Goal: Task Accomplishment & Management: Complete application form

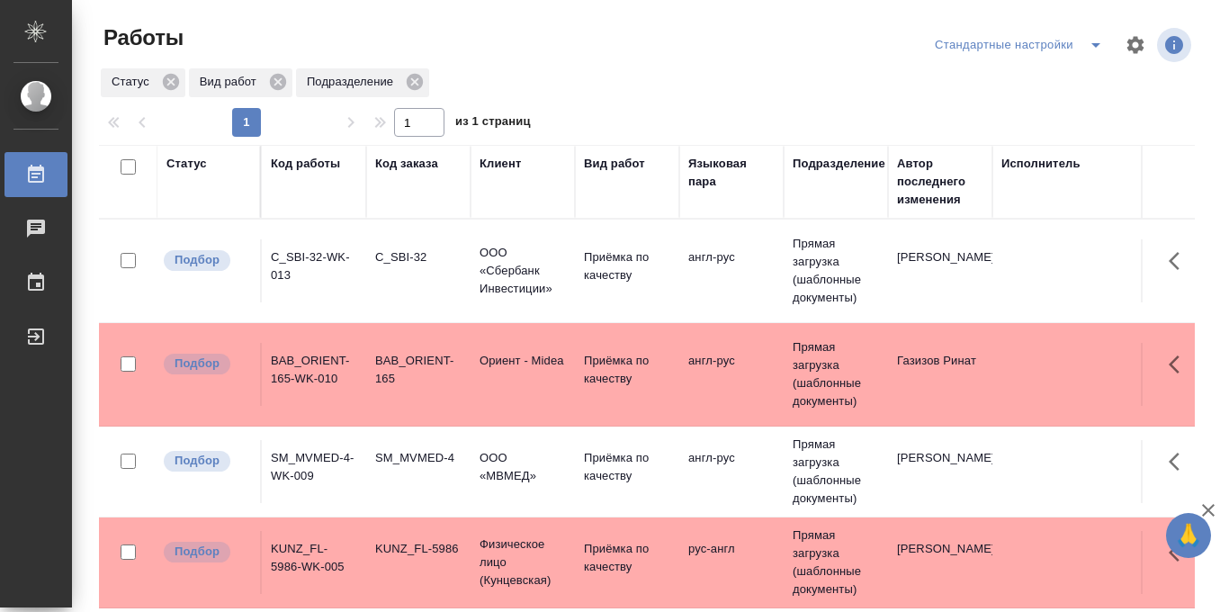
click at [1094, 44] on icon "split button" at bounding box center [1095, 45] width 9 height 4
click at [988, 84] on li "в работе" at bounding box center [1019, 81] width 188 height 29
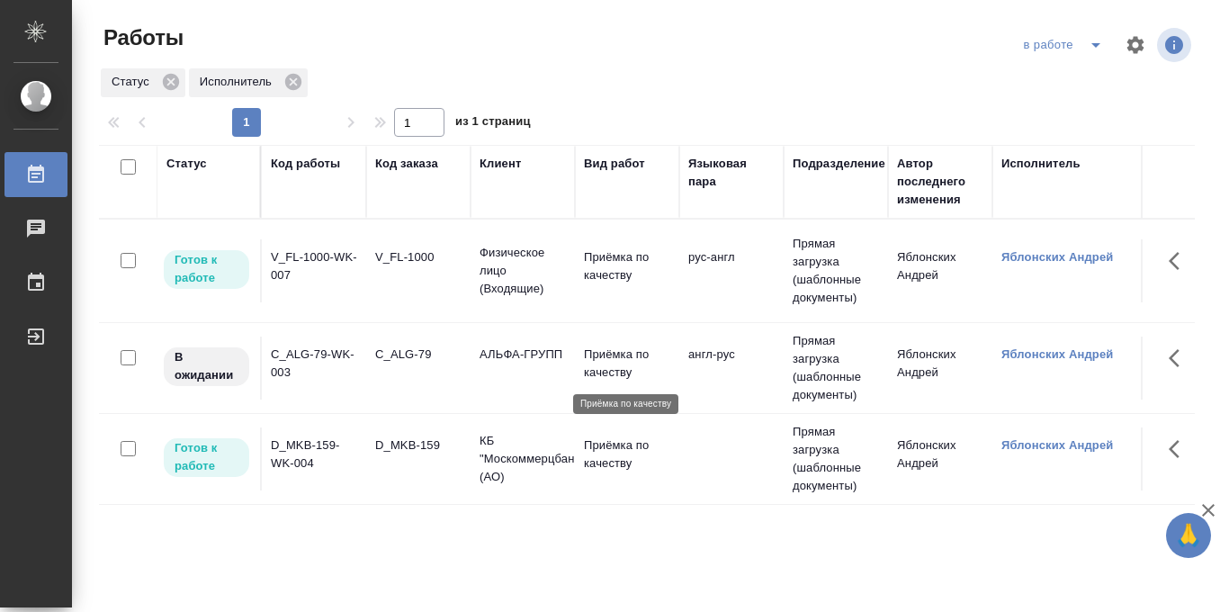
click at [609, 374] on p "Приёмка по качеству" at bounding box center [627, 363] width 86 height 36
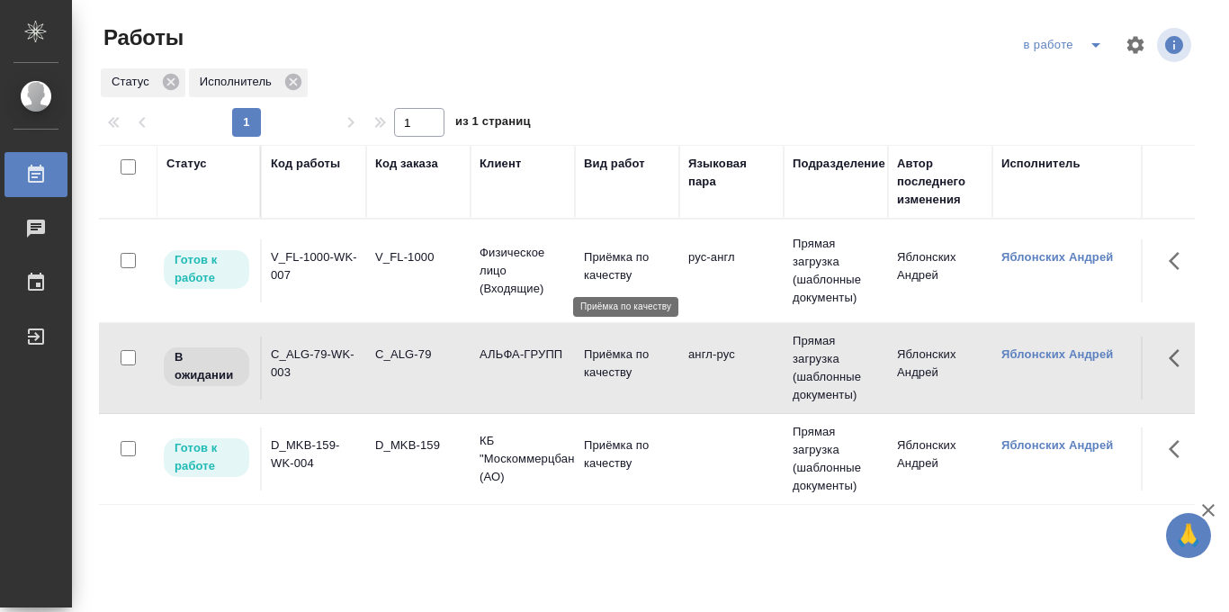
click at [611, 262] on p "Приёмка по качеству" at bounding box center [627, 266] width 86 height 36
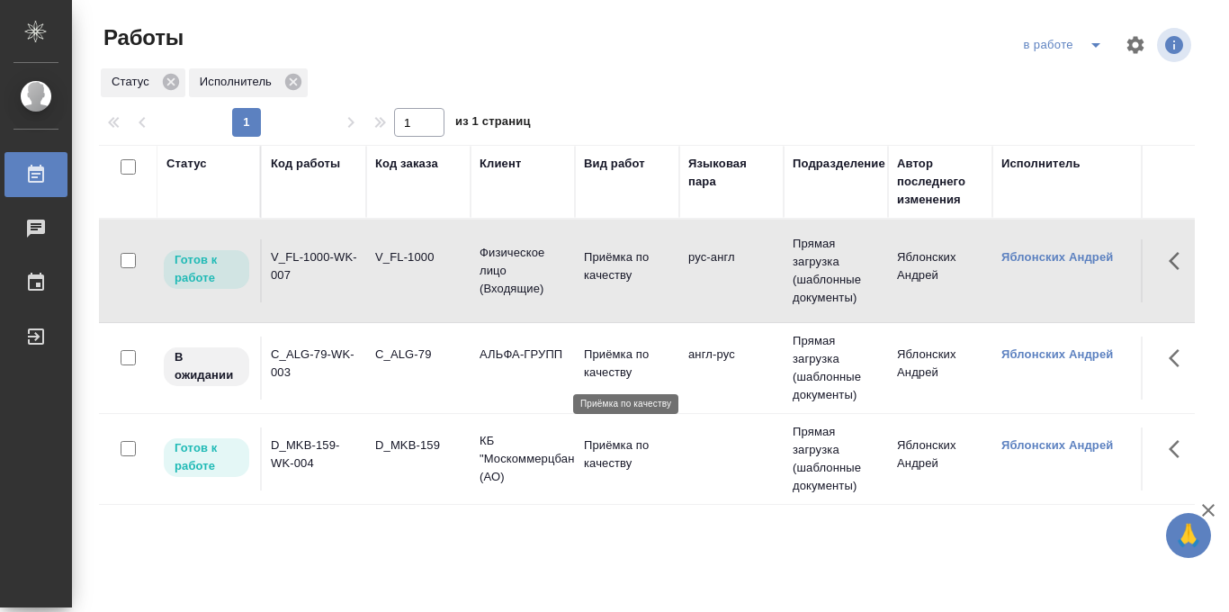
click at [619, 366] on p "Приёмка по качеству" at bounding box center [627, 363] width 86 height 36
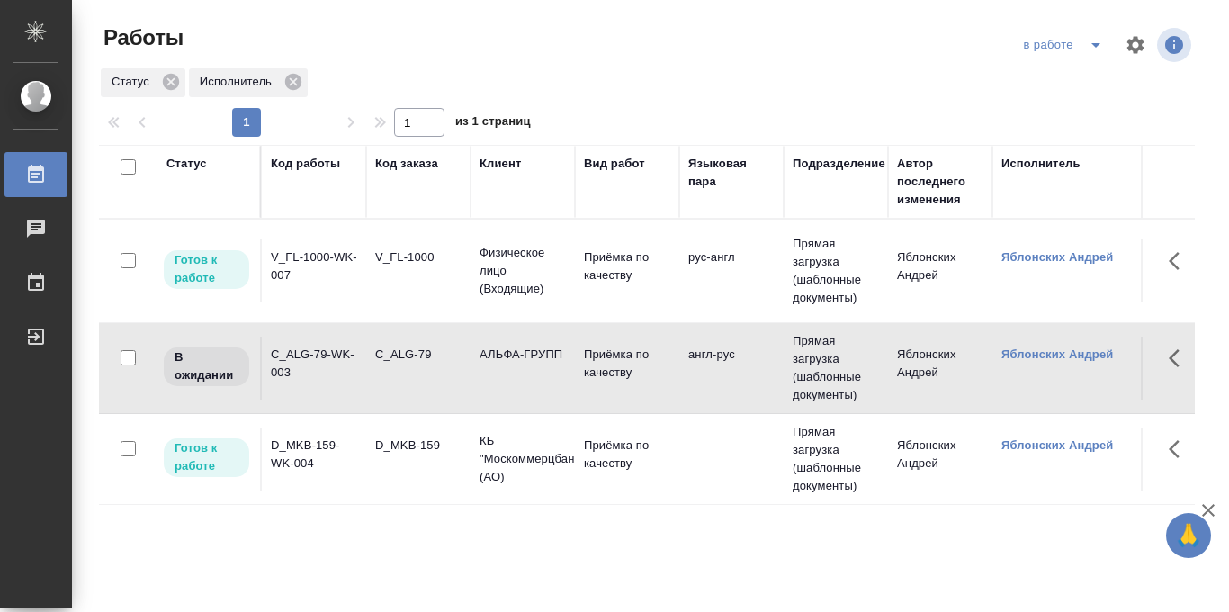
click at [1096, 49] on icon "split button" at bounding box center [1096, 45] width 22 height 22
click at [1062, 85] on li "Стандартные настройки" at bounding box center [1065, 81] width 173 height 29
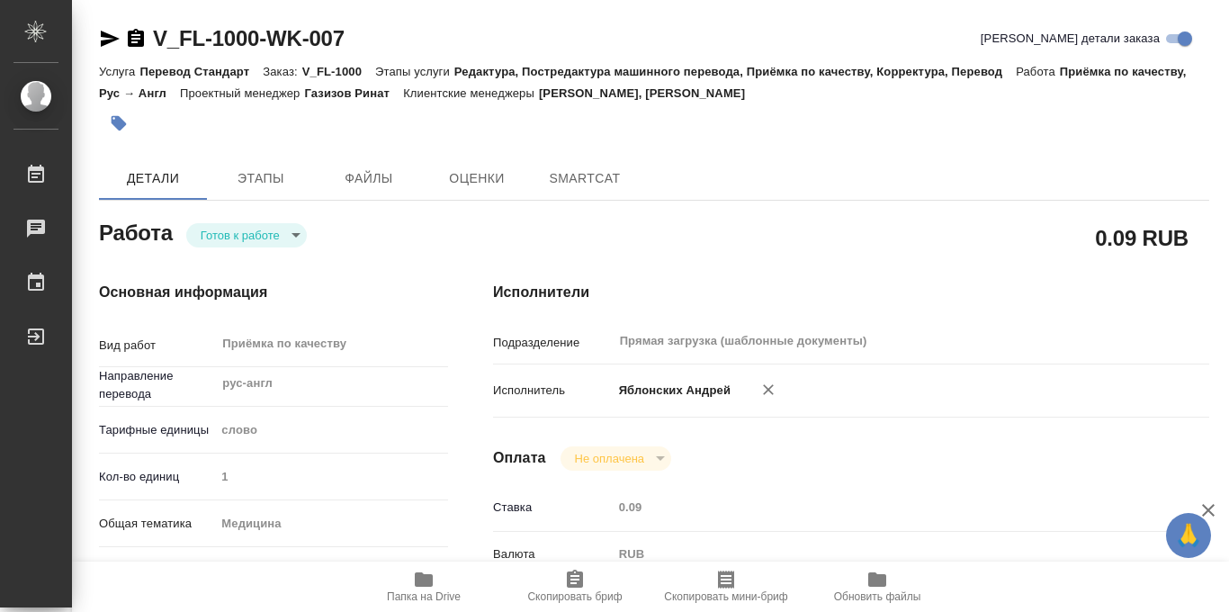
type textarea "x"
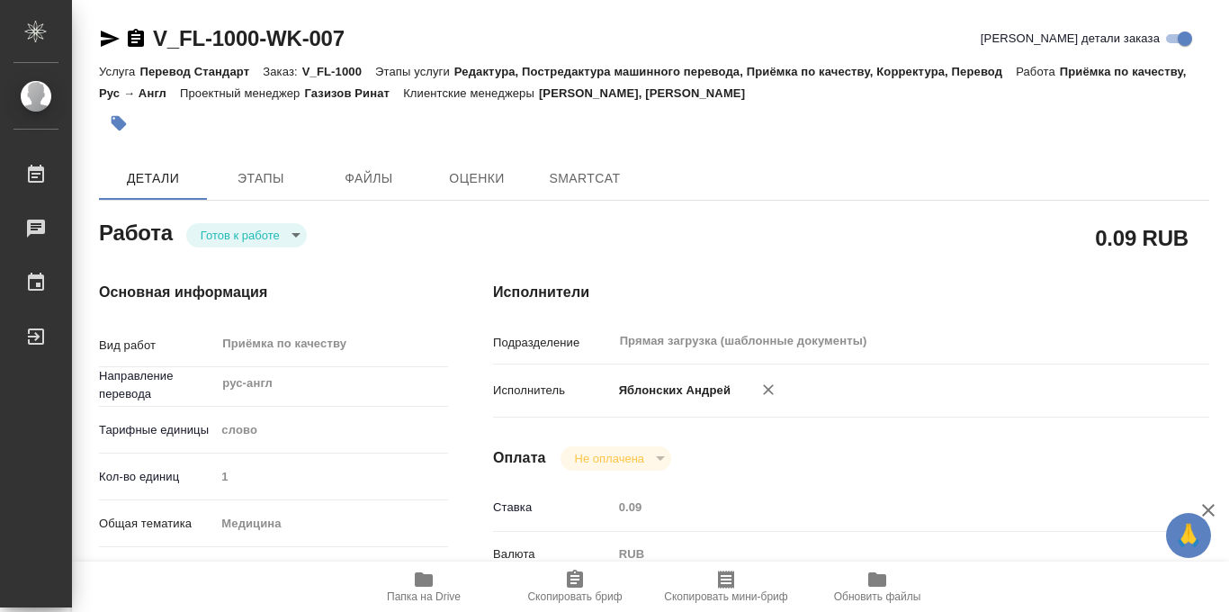
type textarea "x"
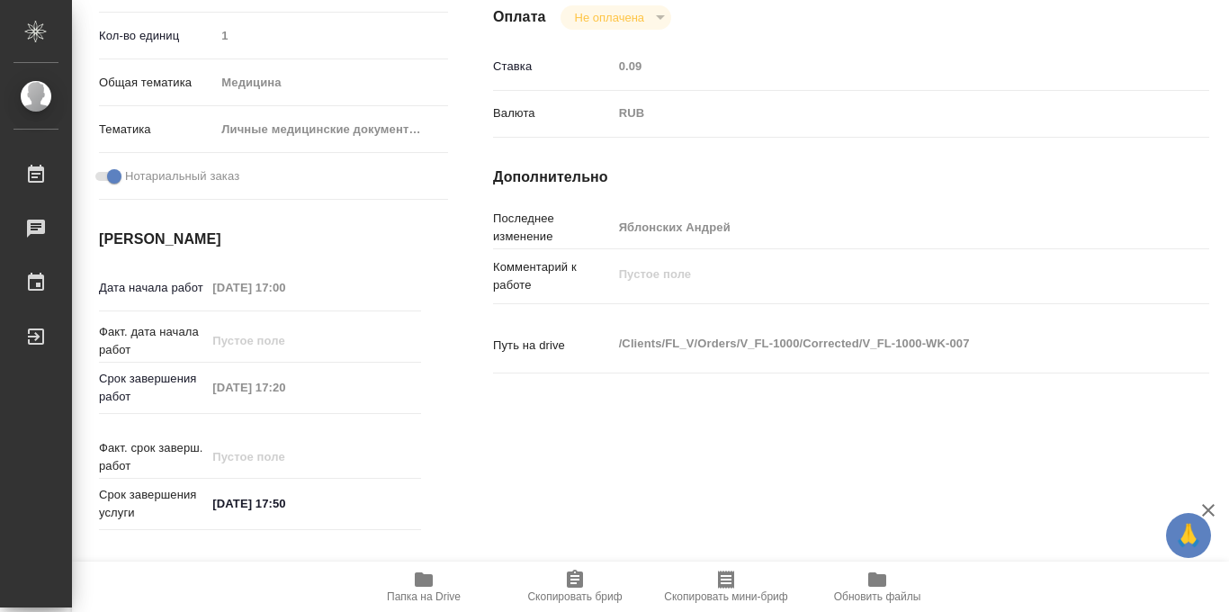
scroll to position [959, 0]
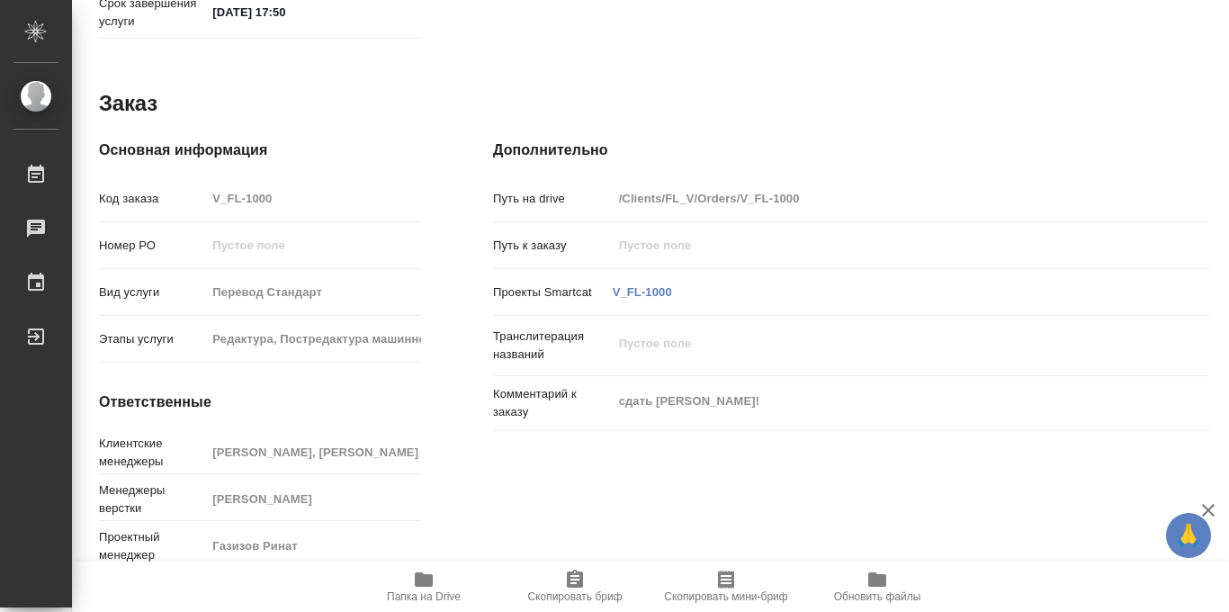
type textarea "x"
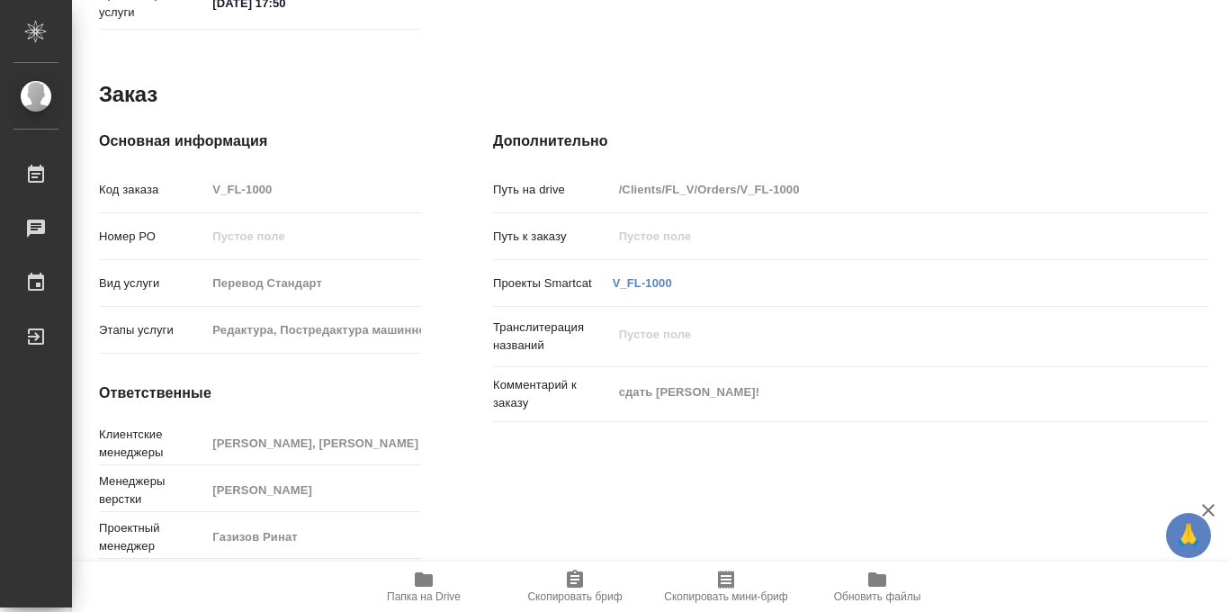
type textarea "x"
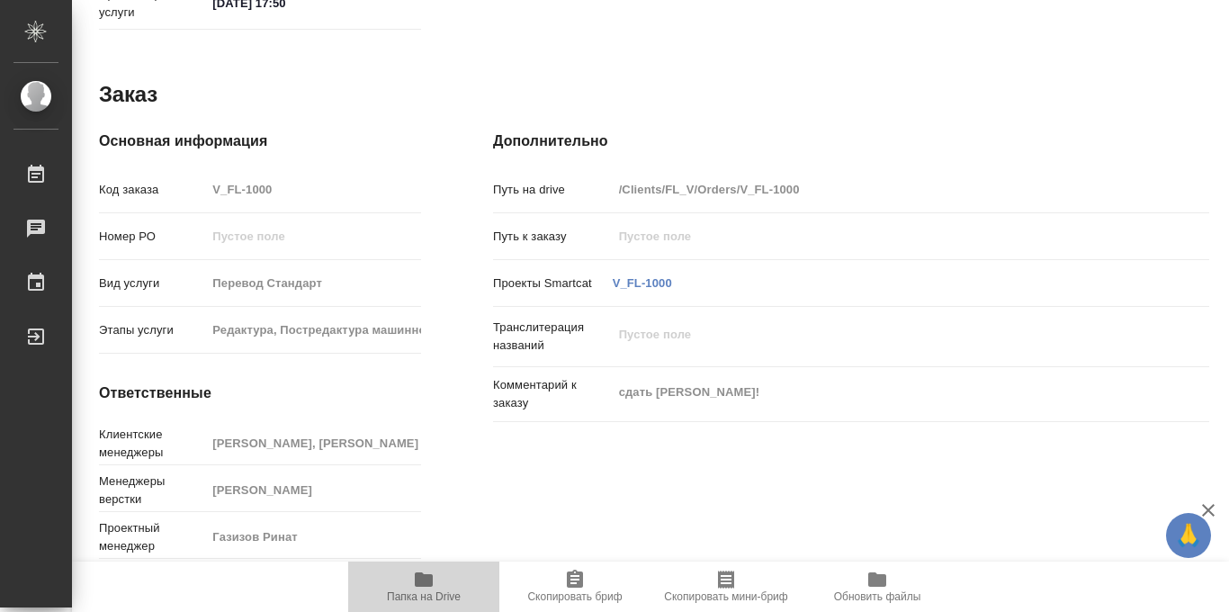
click at [423, 576] on icon "button" at bounding box center [424, 579] width 18 height 14
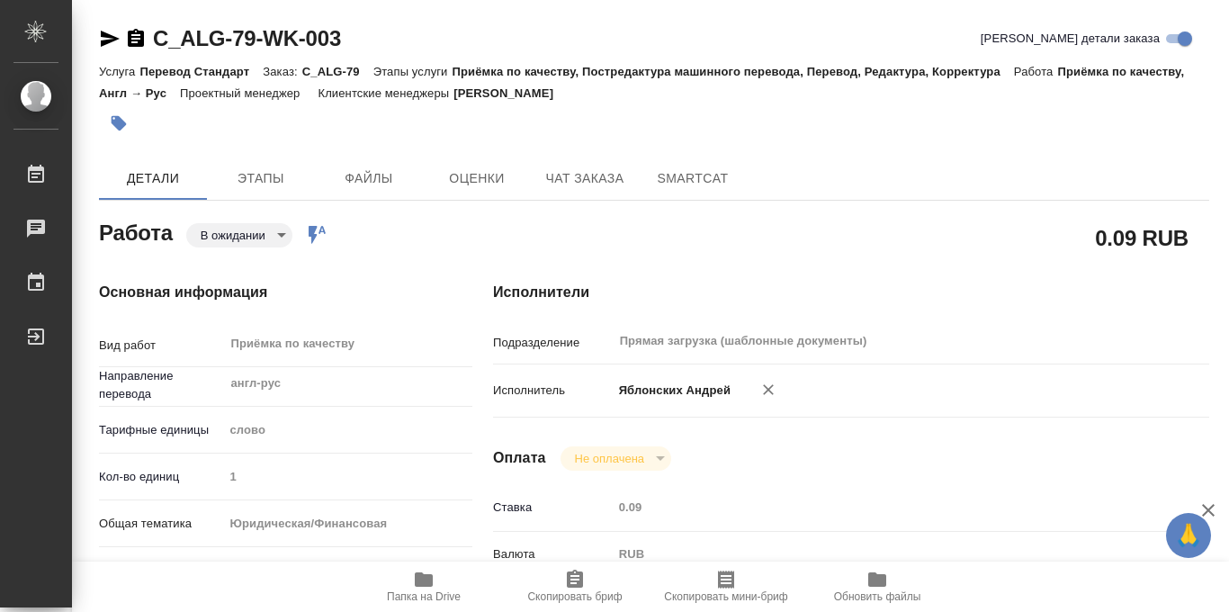
type textarea "x"
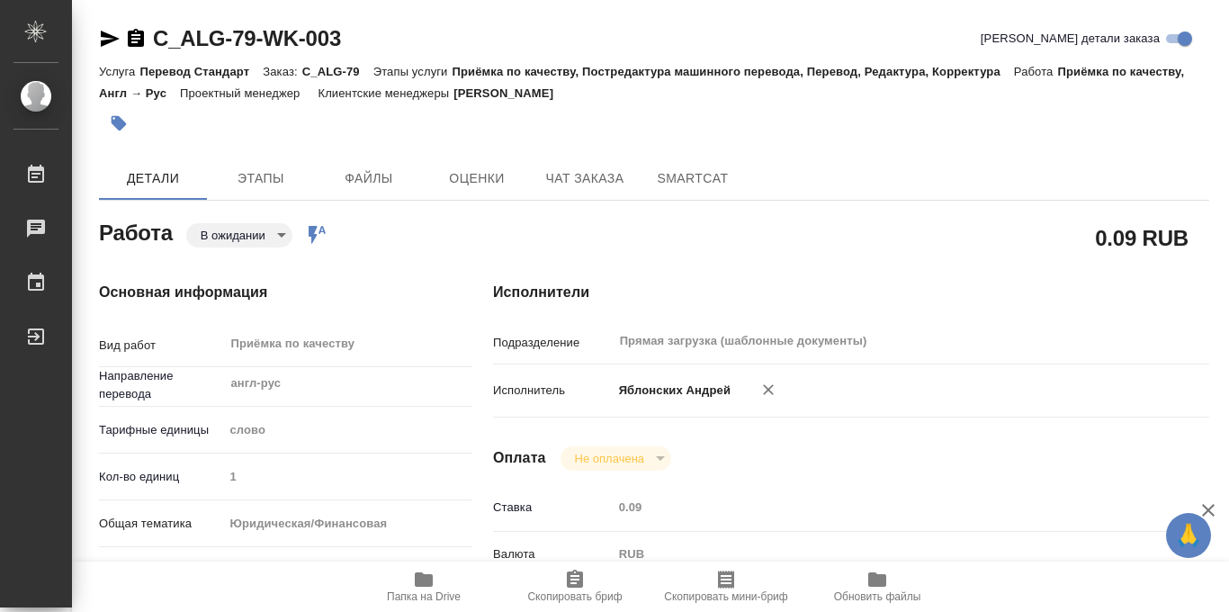
scroll to position [959, 0]
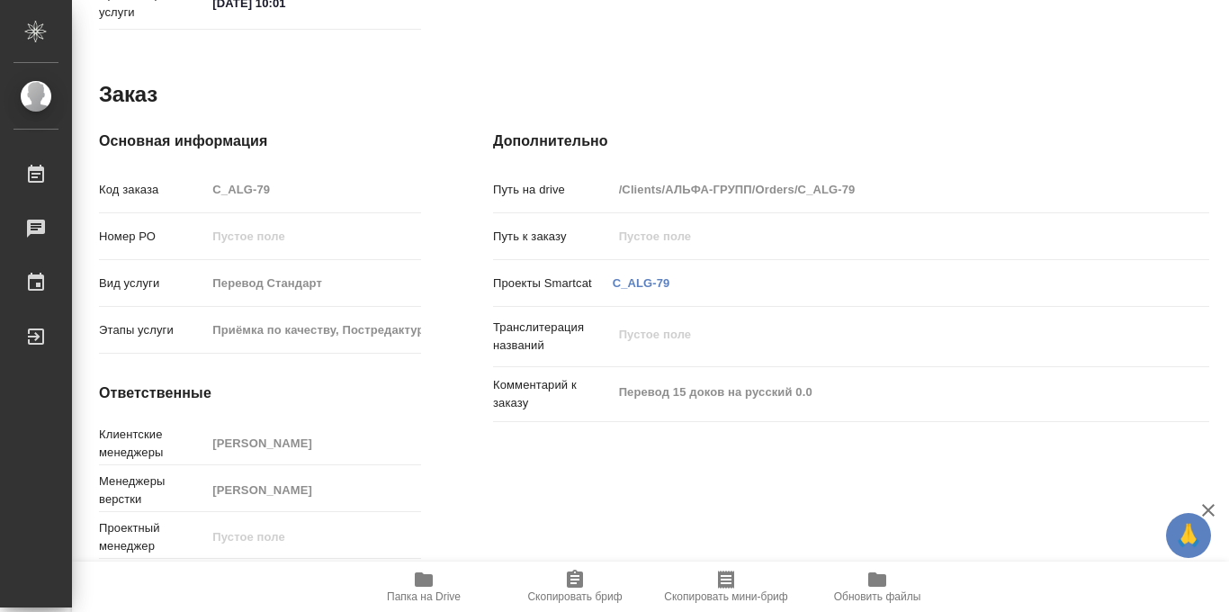
type textarea "x"
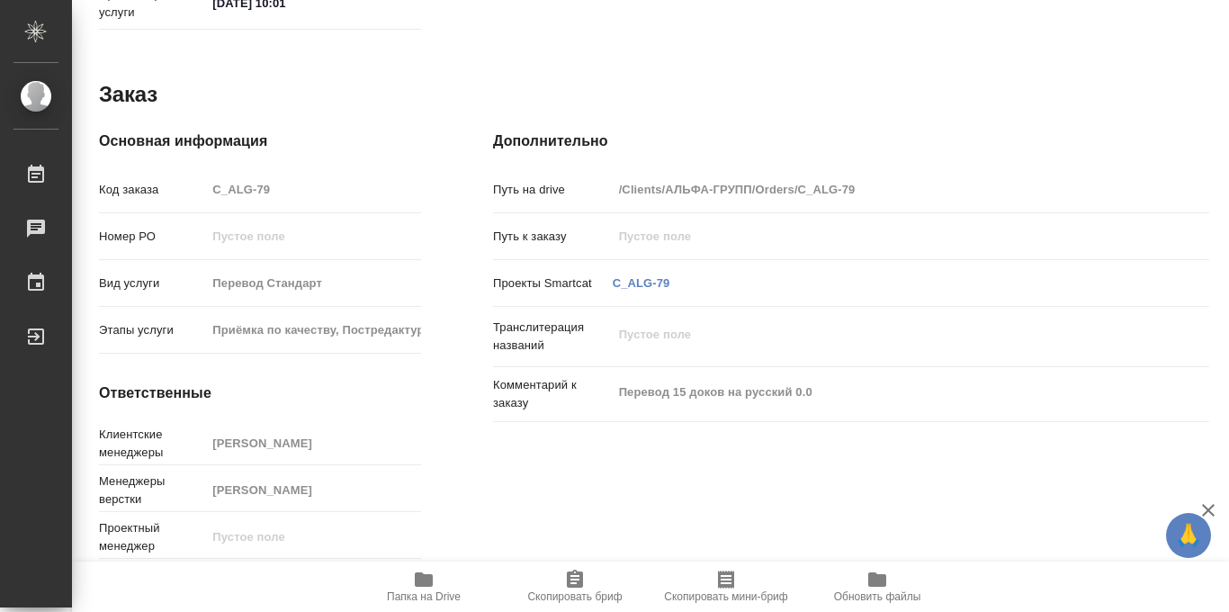
click at [426, 590] on span "Папка на Drive" at bounding box center [424, 596] width 74 height 13
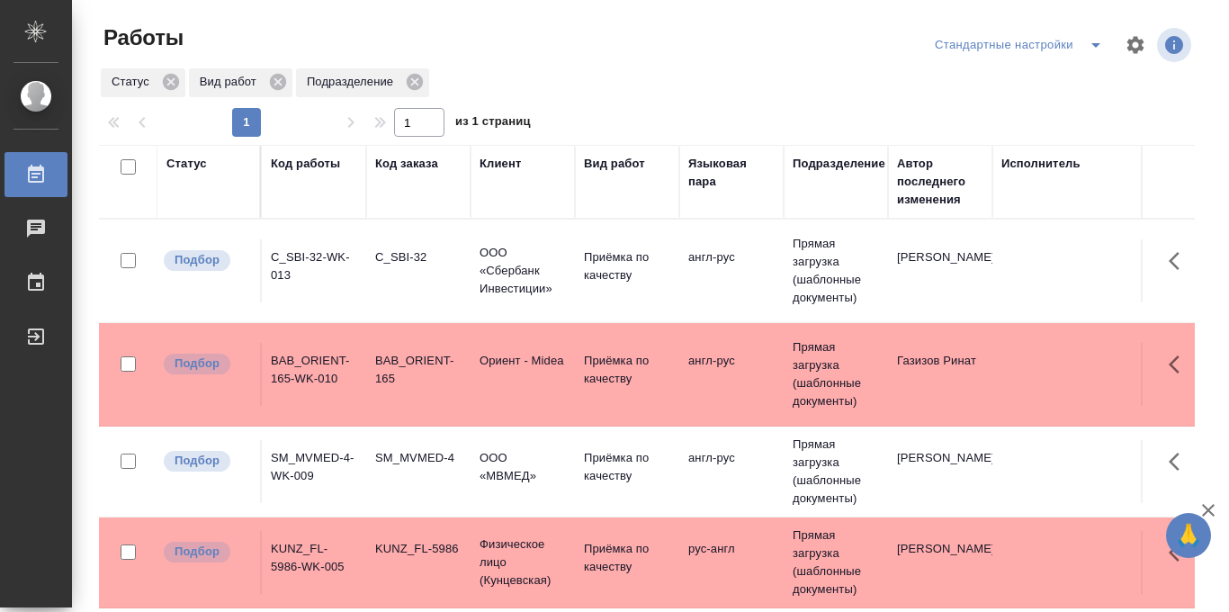
scroll to position [0, 435]
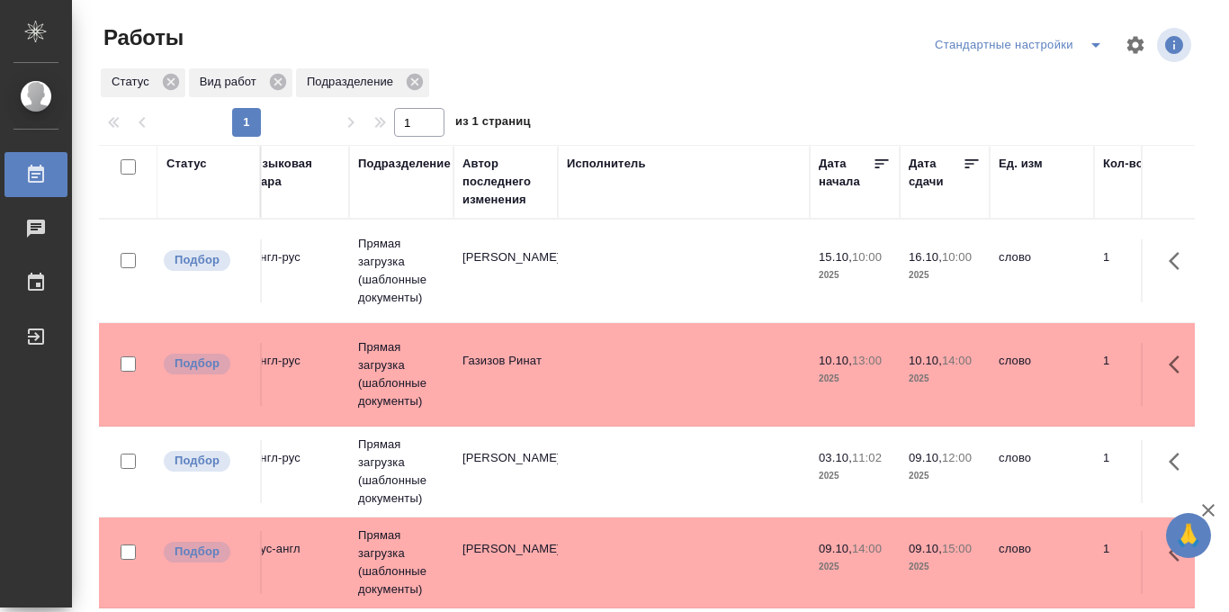
click at [973, 166] on icon at bounding box center [972, 164] width 18 height 18
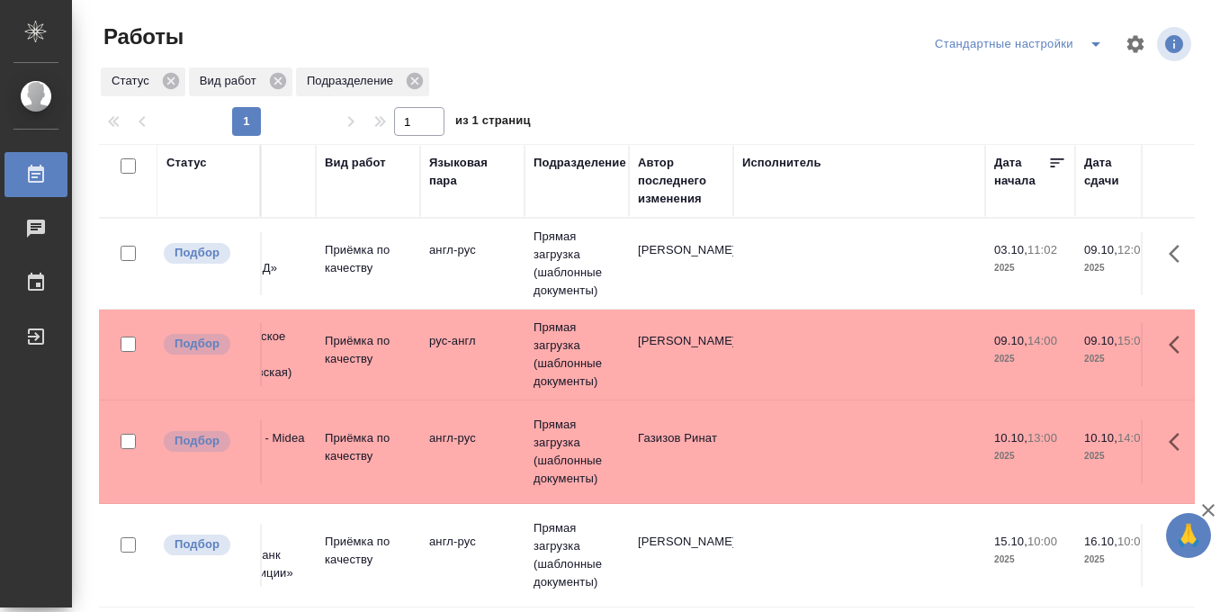
scroll to position [0, 0]
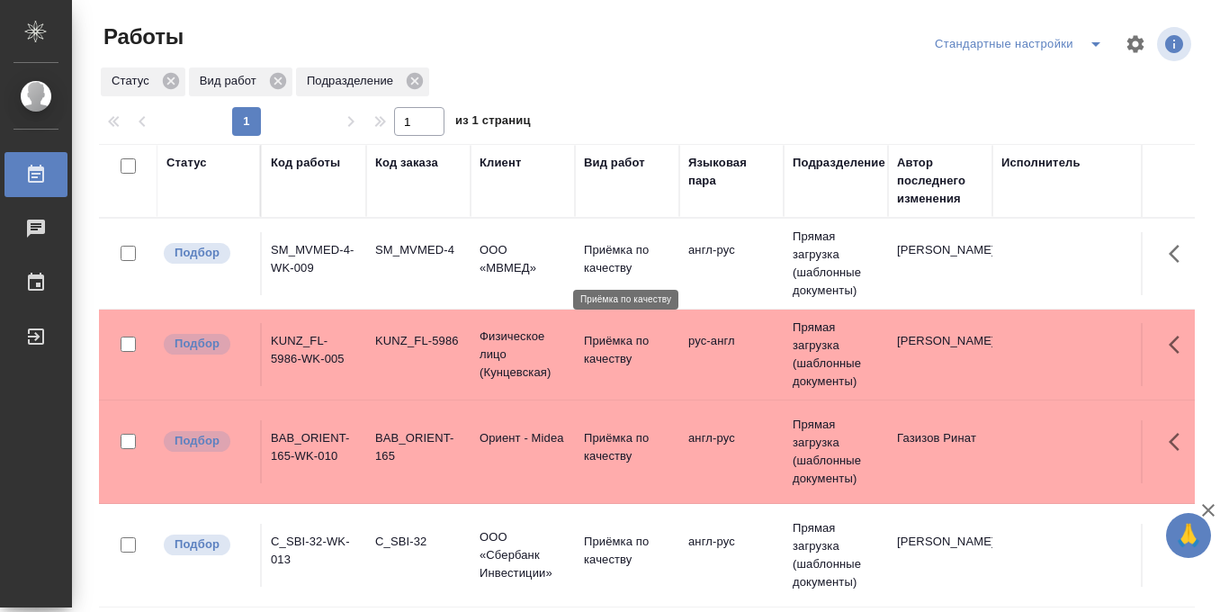
click at [628, 248] on p "Приёмка по качеству" at bounding box center [627, 259] width 86 height 36
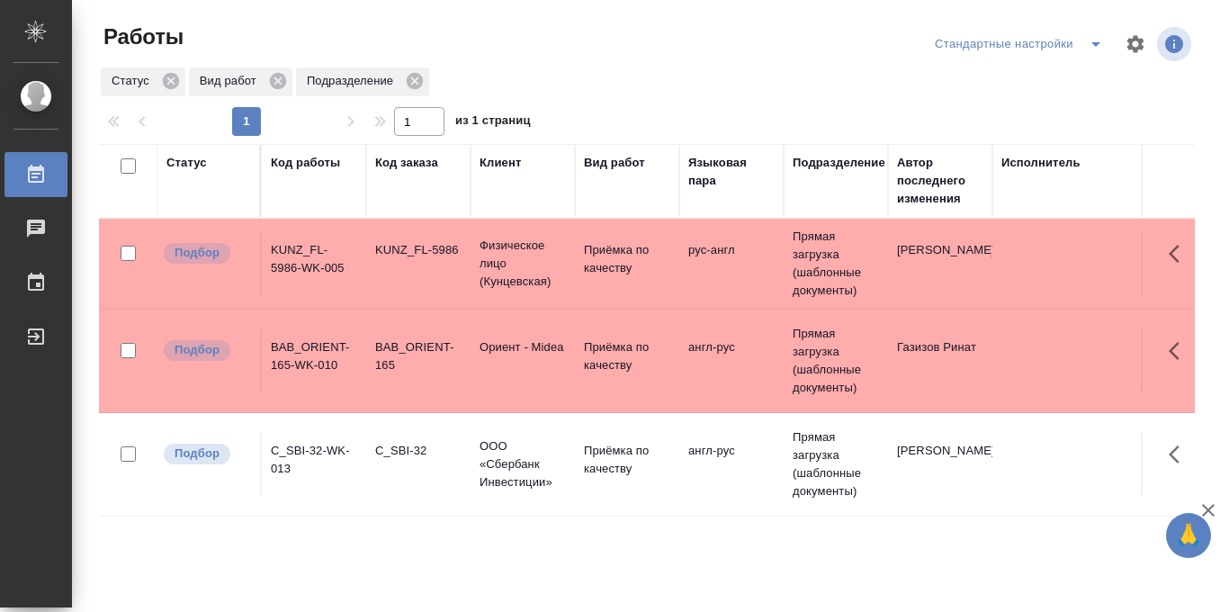
click at [569, 264] on td "Физическое лицо (Кунцевская)" at bounding box center [523, 264] width 104 height 72
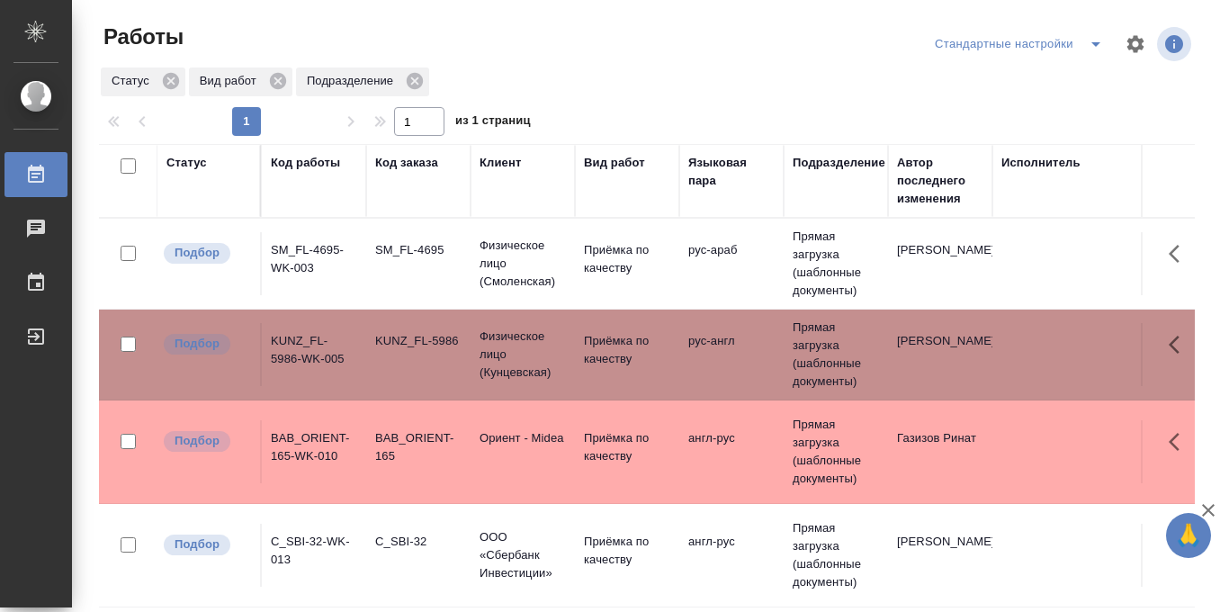
click at [507, 382] on td "Физическое лицо (Кунцевская)" at bounding box center [523, 355] width 104 height 72
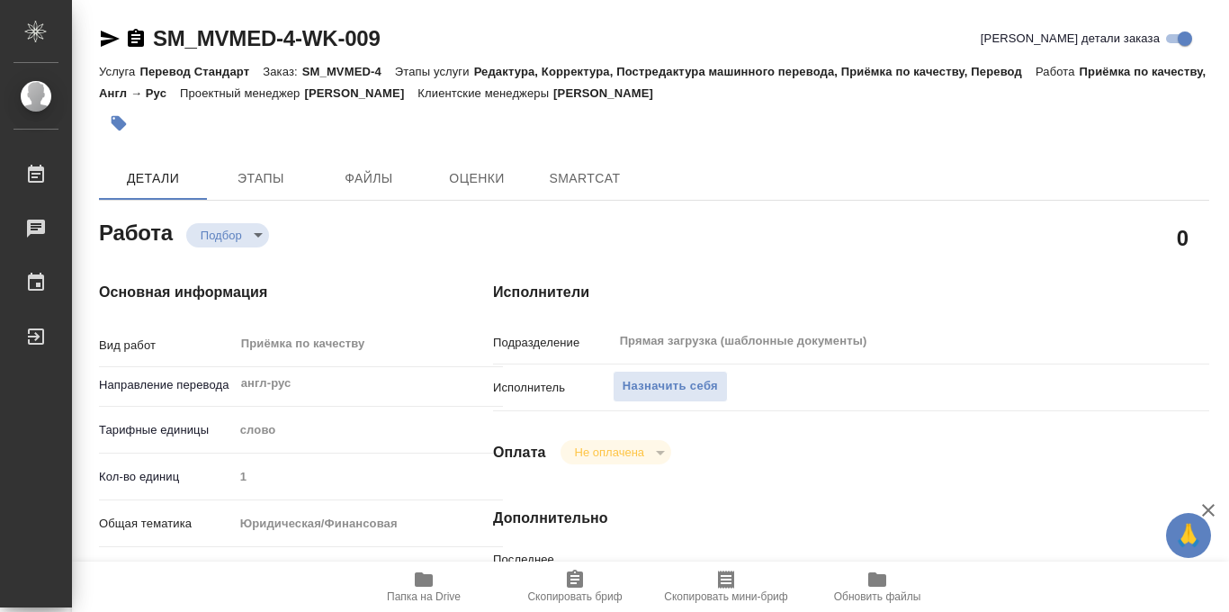
type textarea "x"
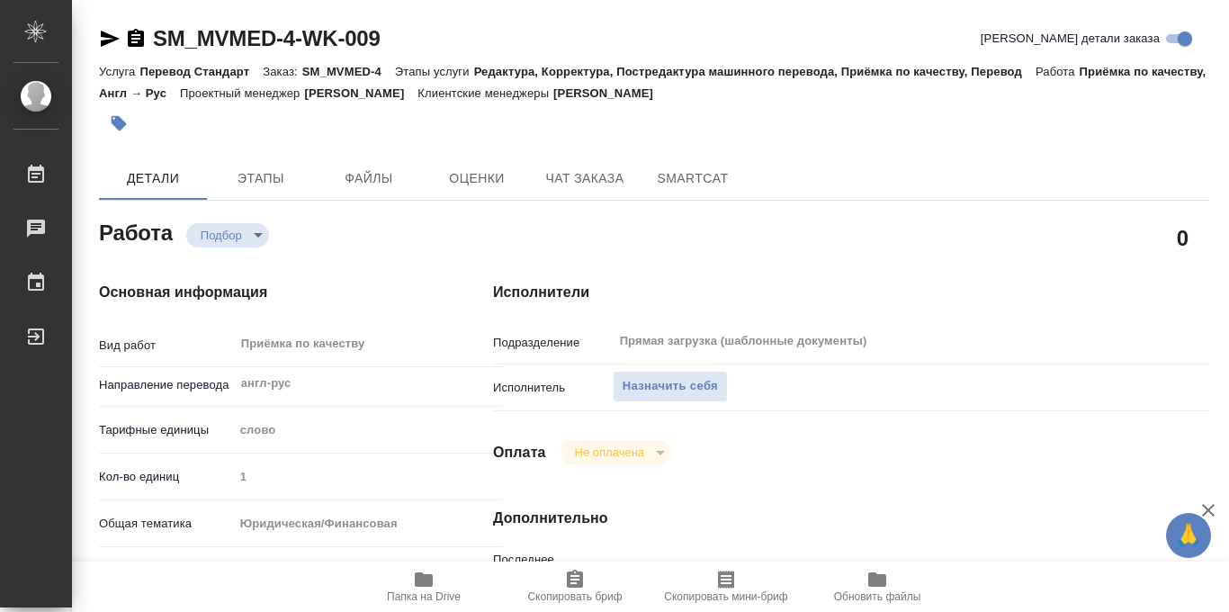
type textarea "x"
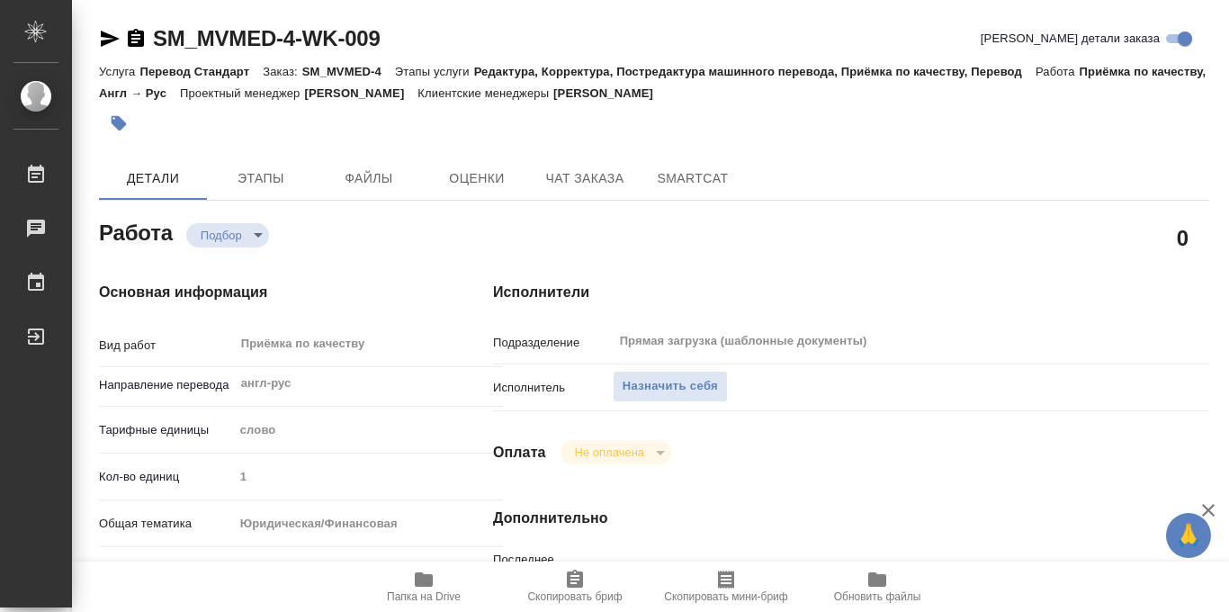
scroll to position [959, 0]
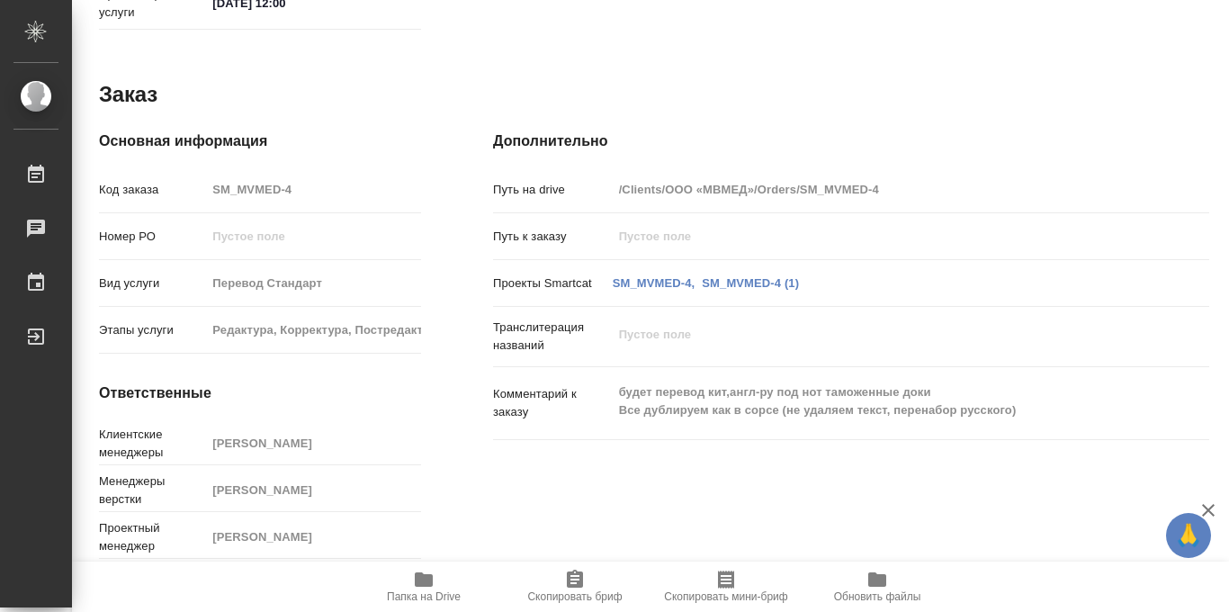
type textarea "x"
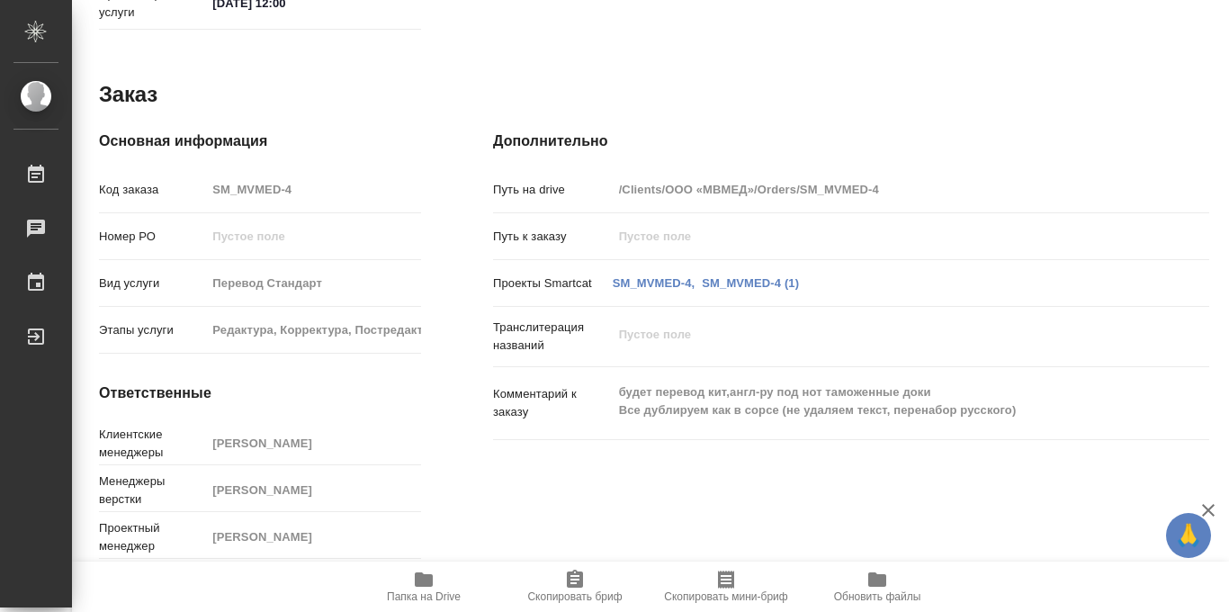
click at [415, 587] on icon "button" at bounding box center [424, 580] width 22 height 22
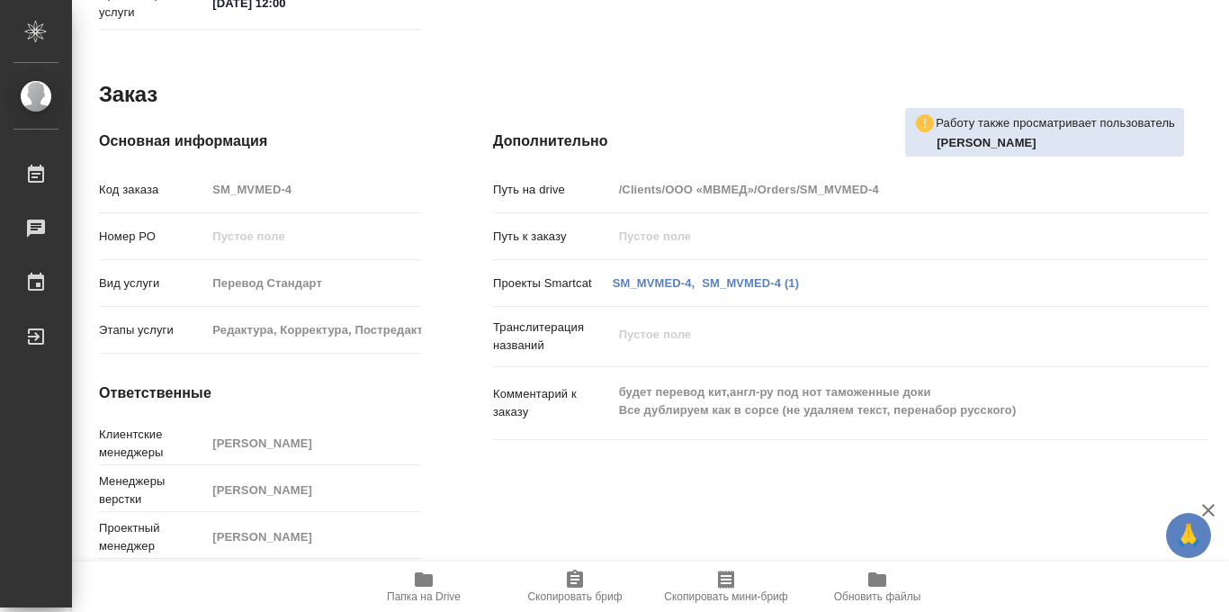
scroll to position [0, 0]
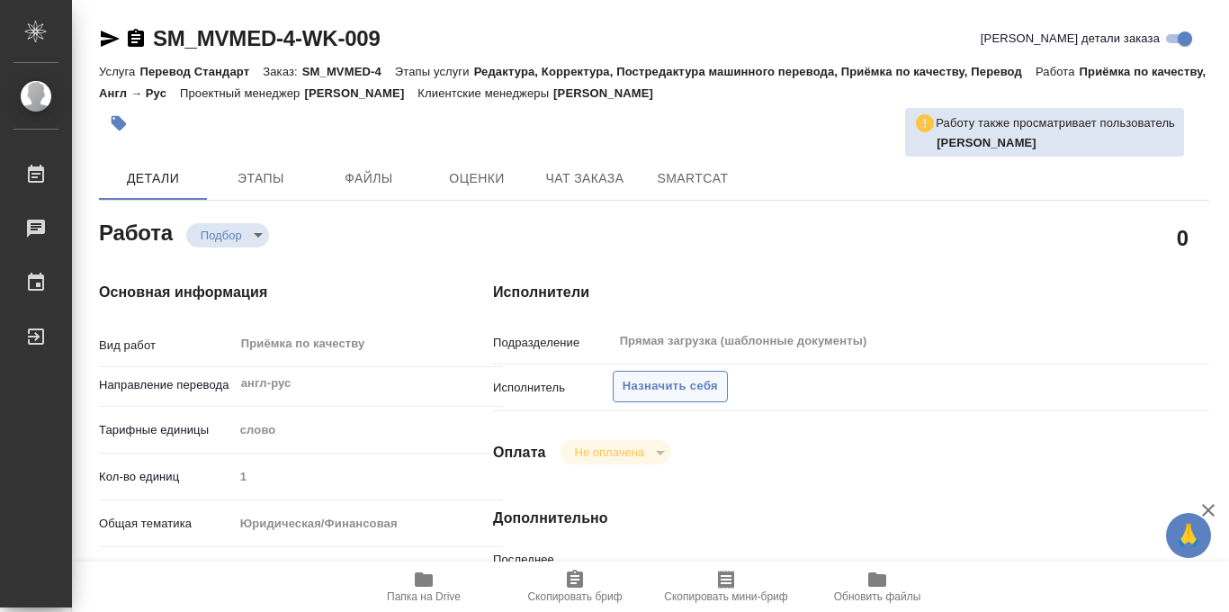
click at [662, 381] on span "Назначить себя" at bounding box center [670, 386] width 95 height 21
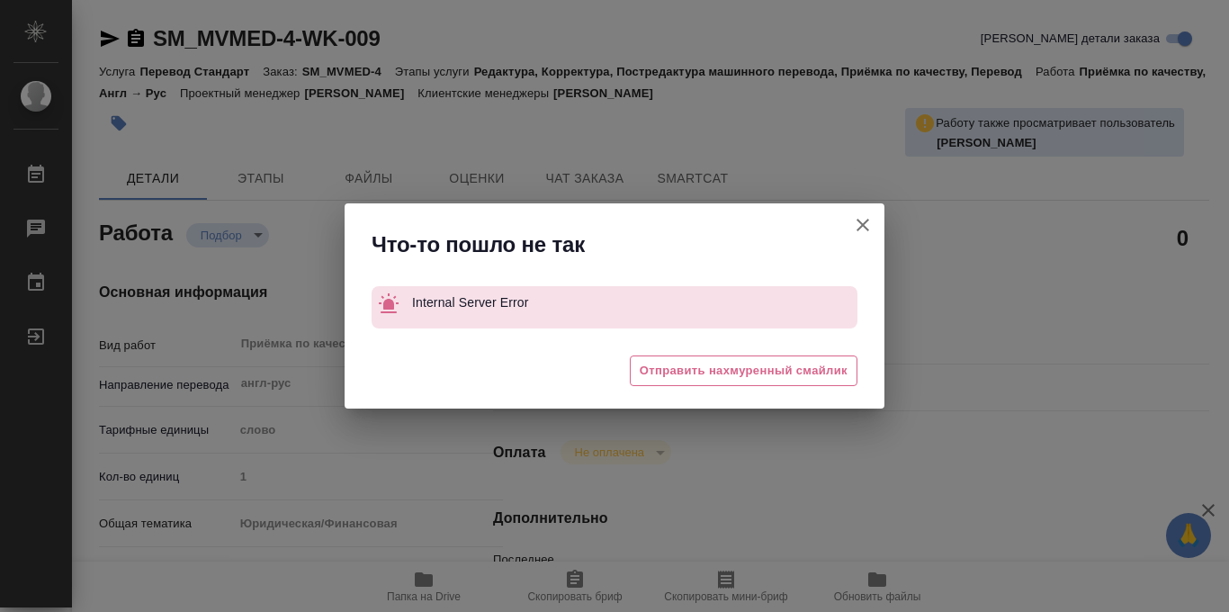
type textarea "x"
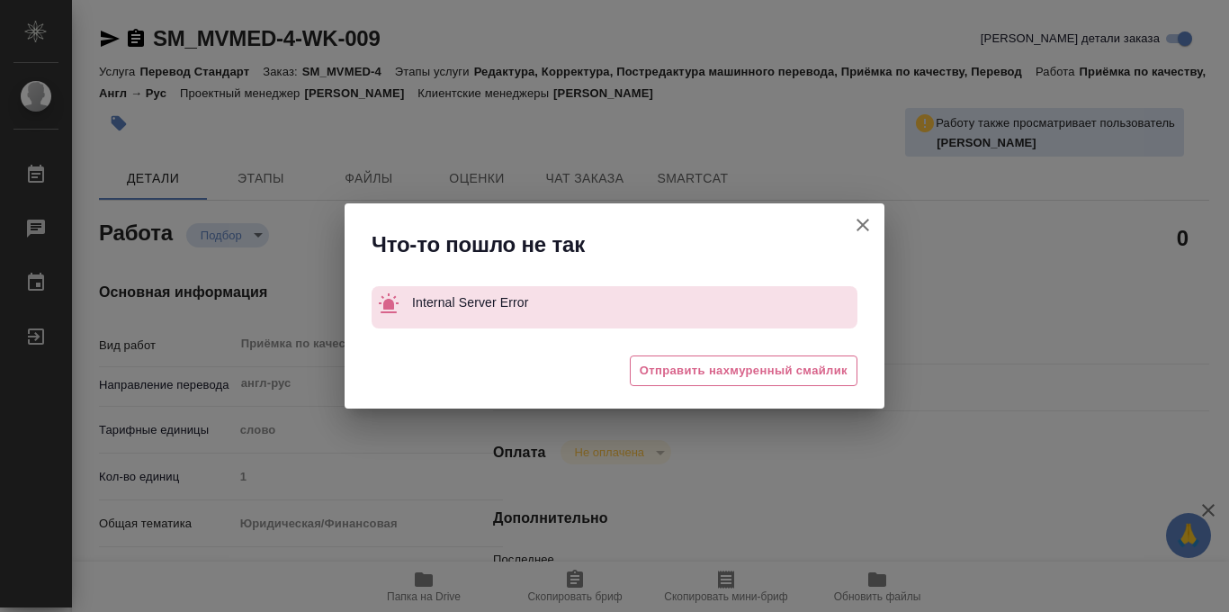
click at [863, 226] on icon "button" at bounding box center [863, 225] width 22 height 22
type textarea "x"
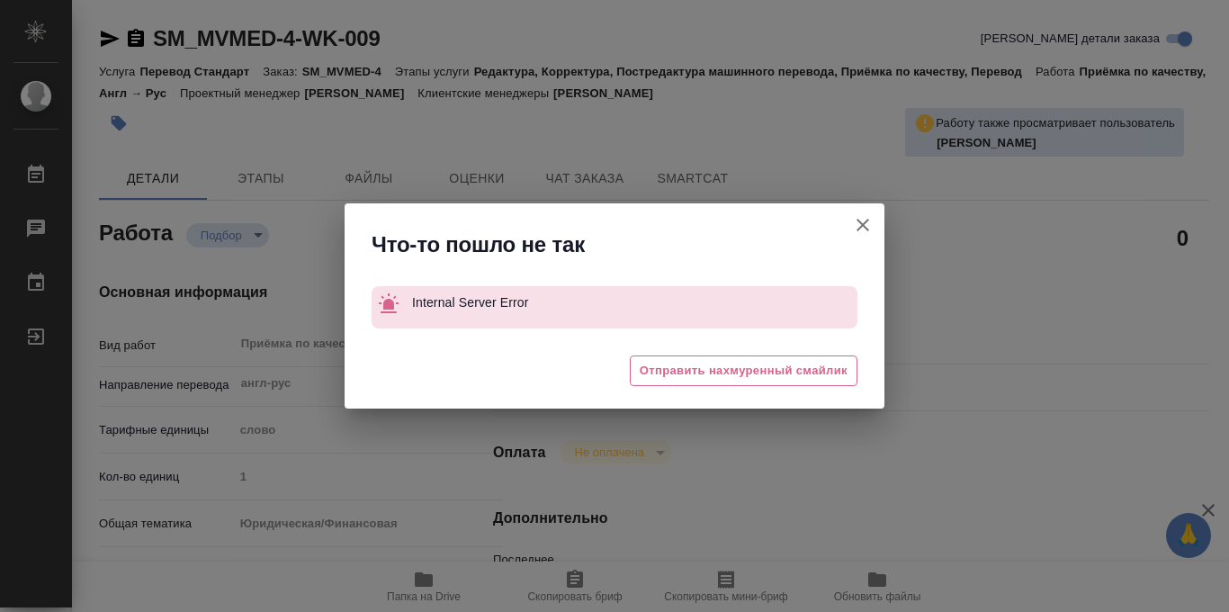
type textarea "x"
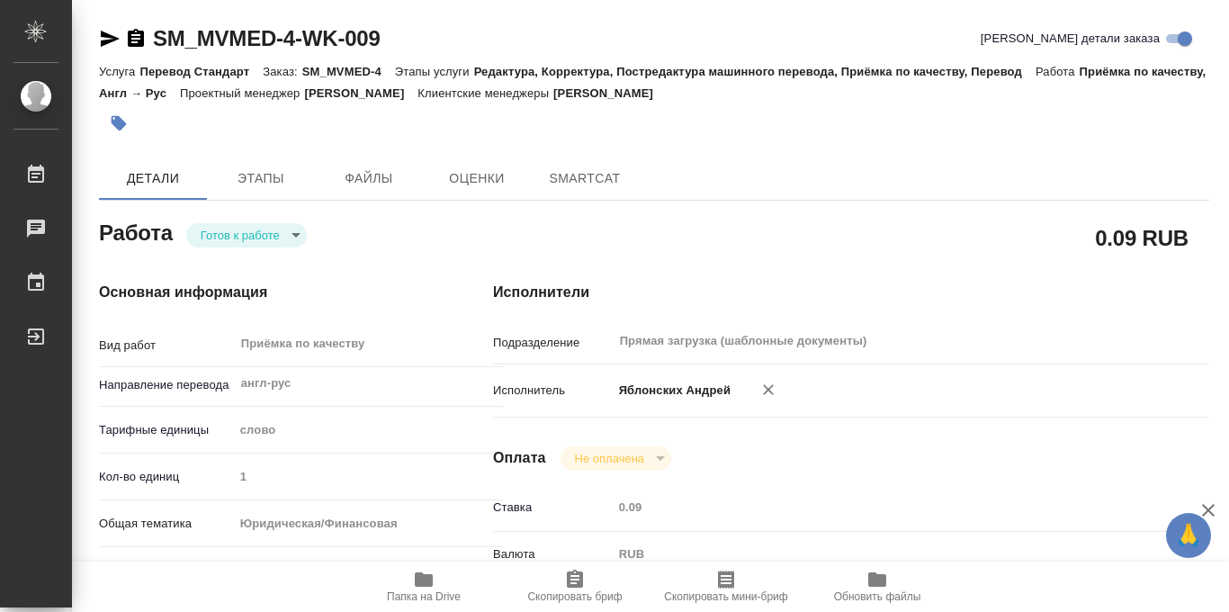
type textarea "x"
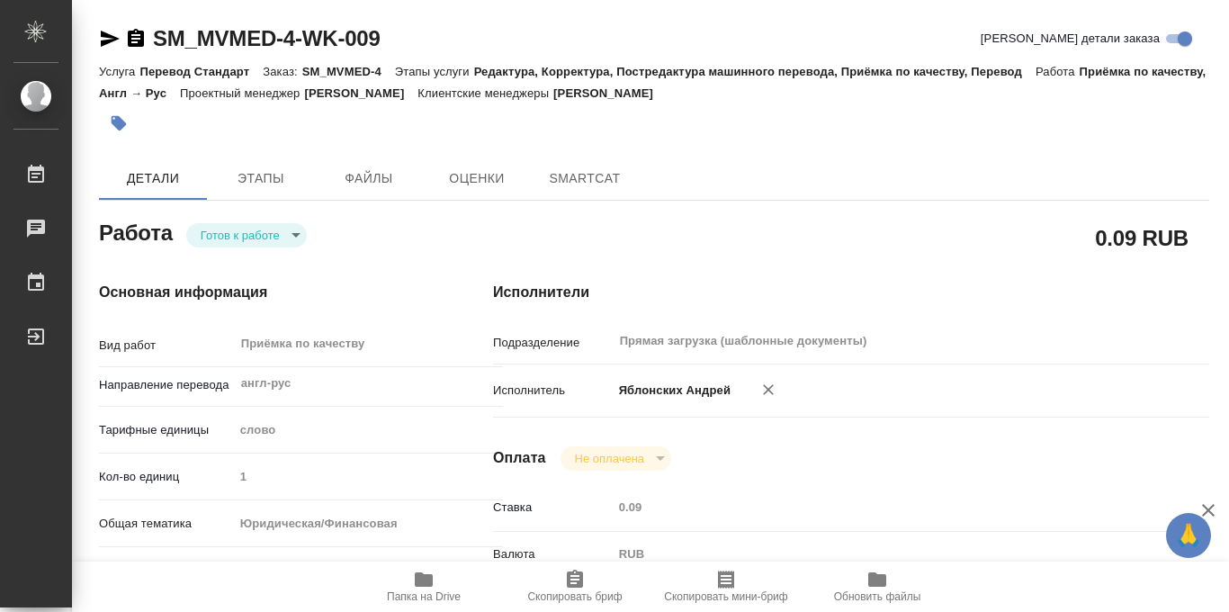
type textarea "x"
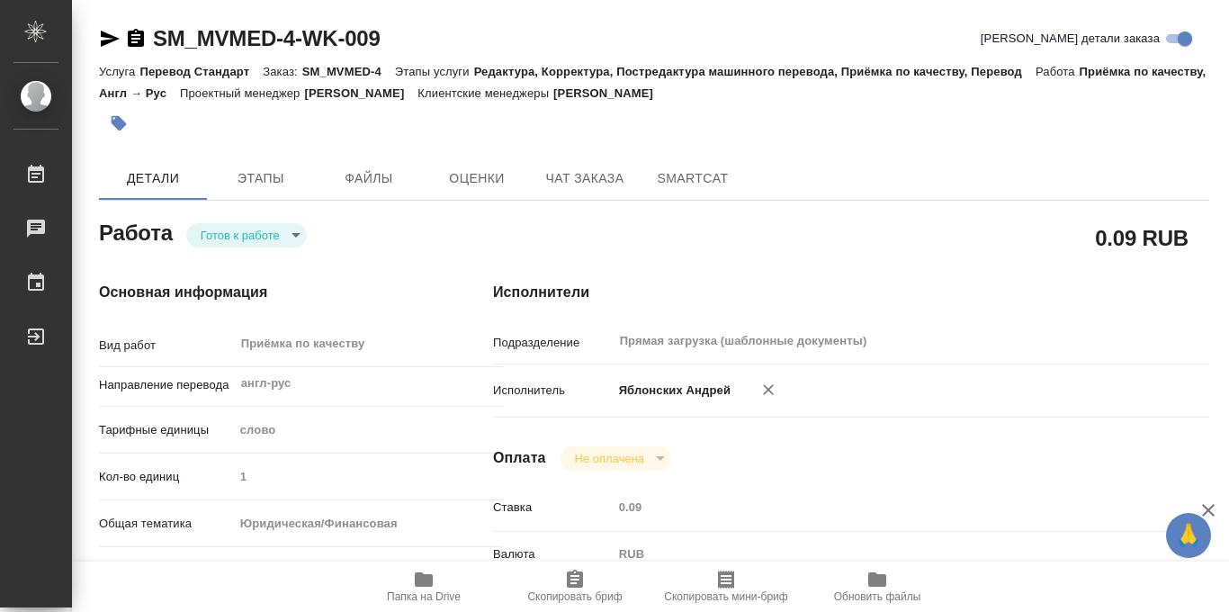
type textarea "x"
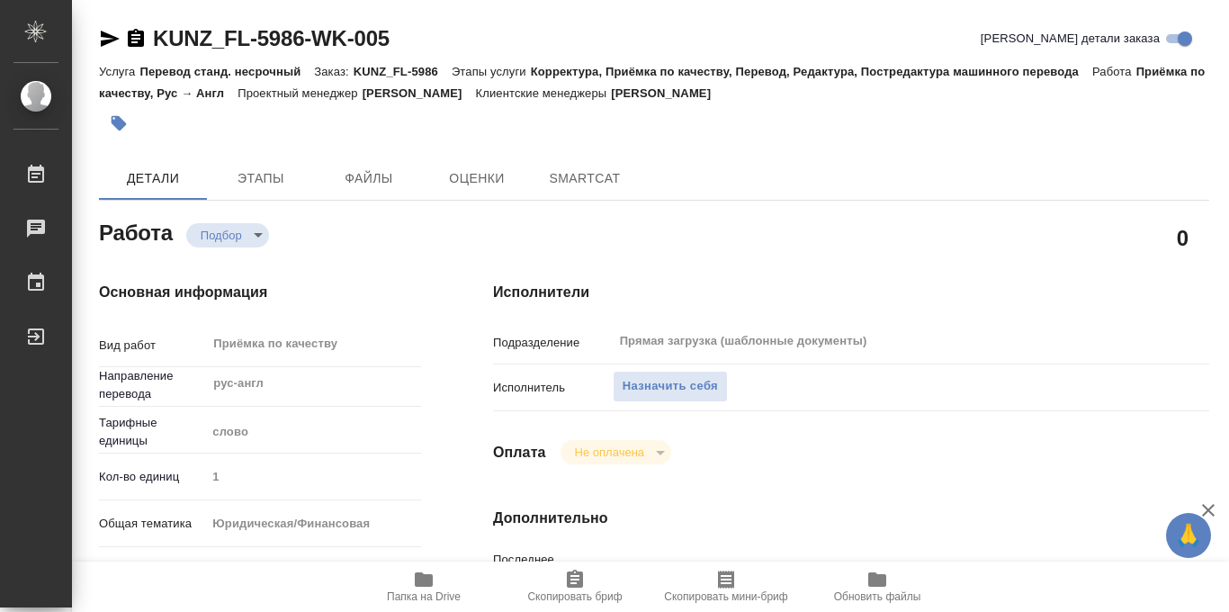
type textarea "x"
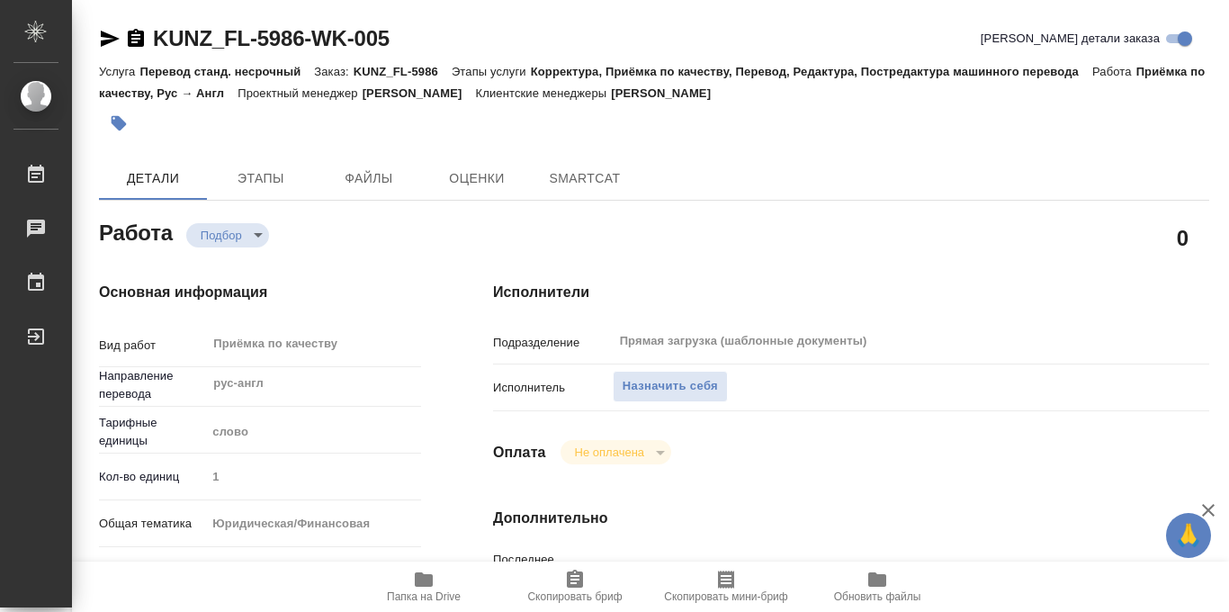
type textarea "x"
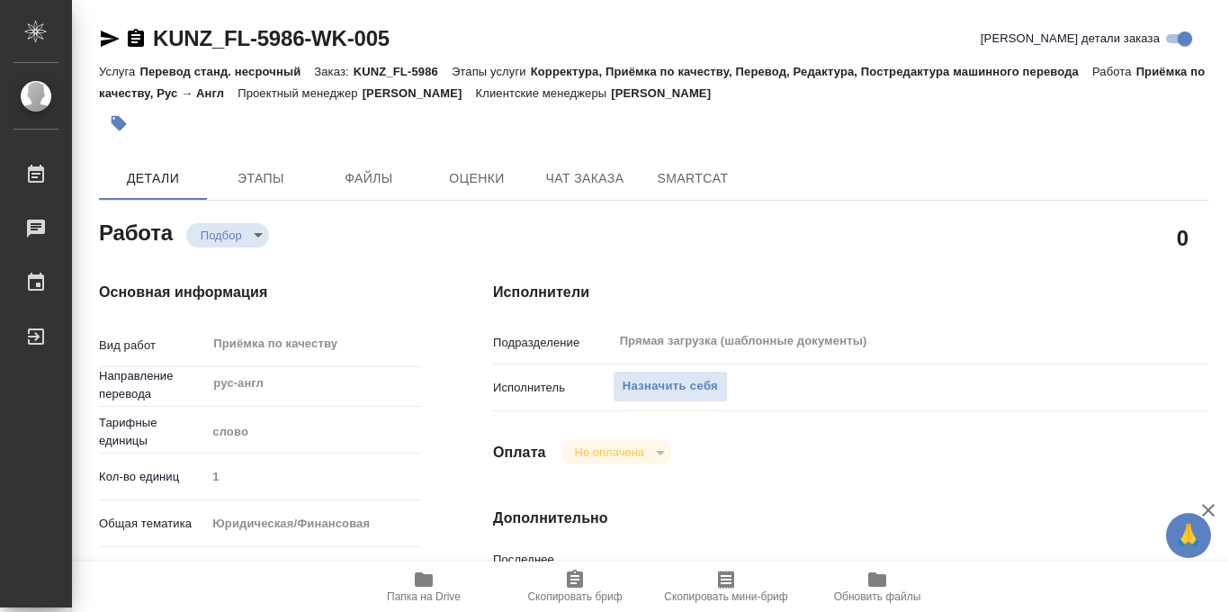
type textarea "x"
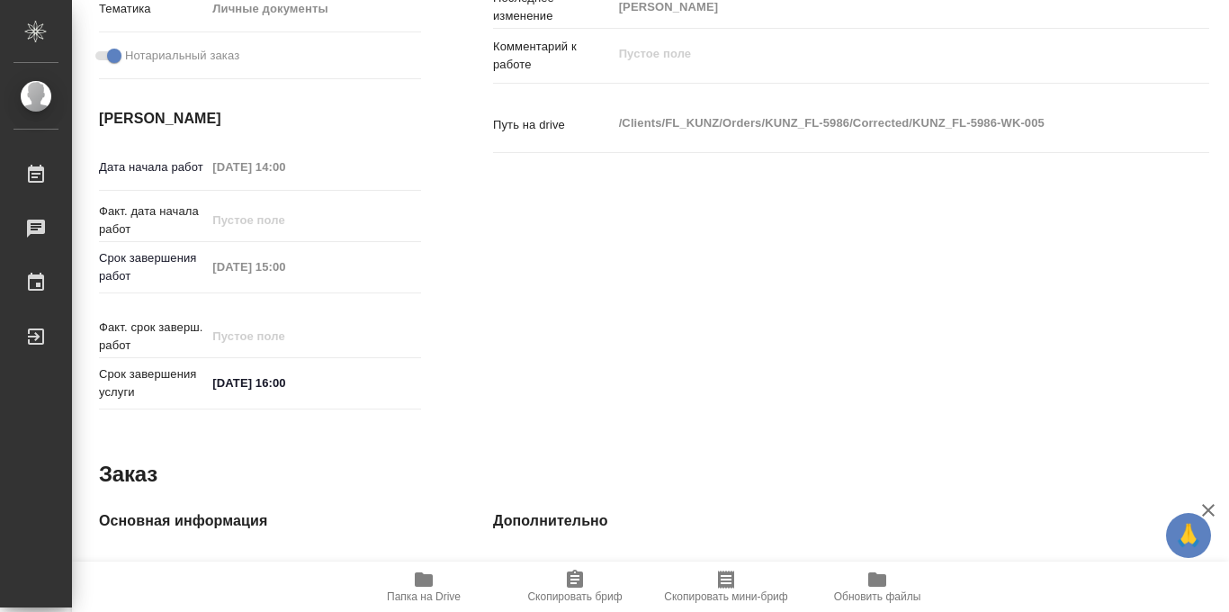
scroll to position [959, 0]
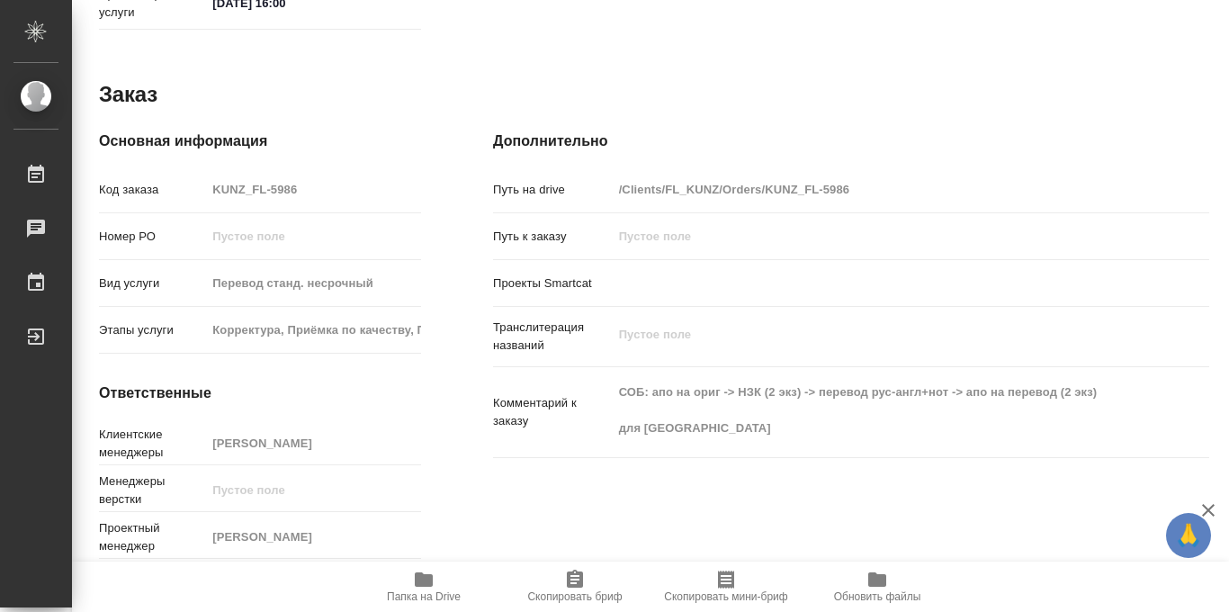
type textarea "x"
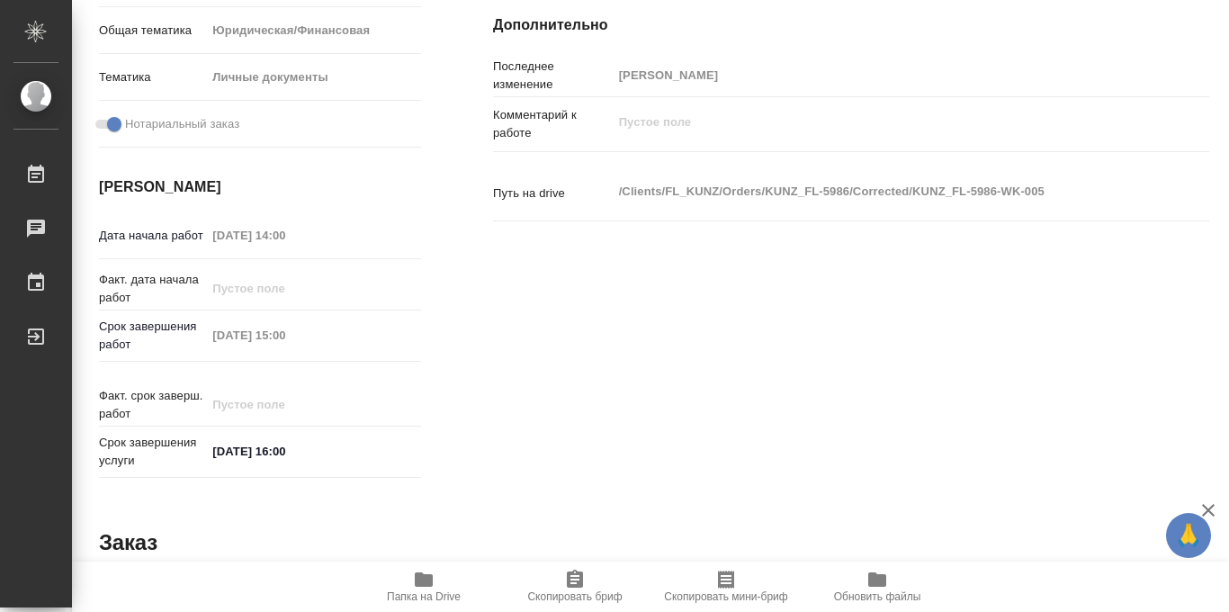
scroll to position [285, 0]
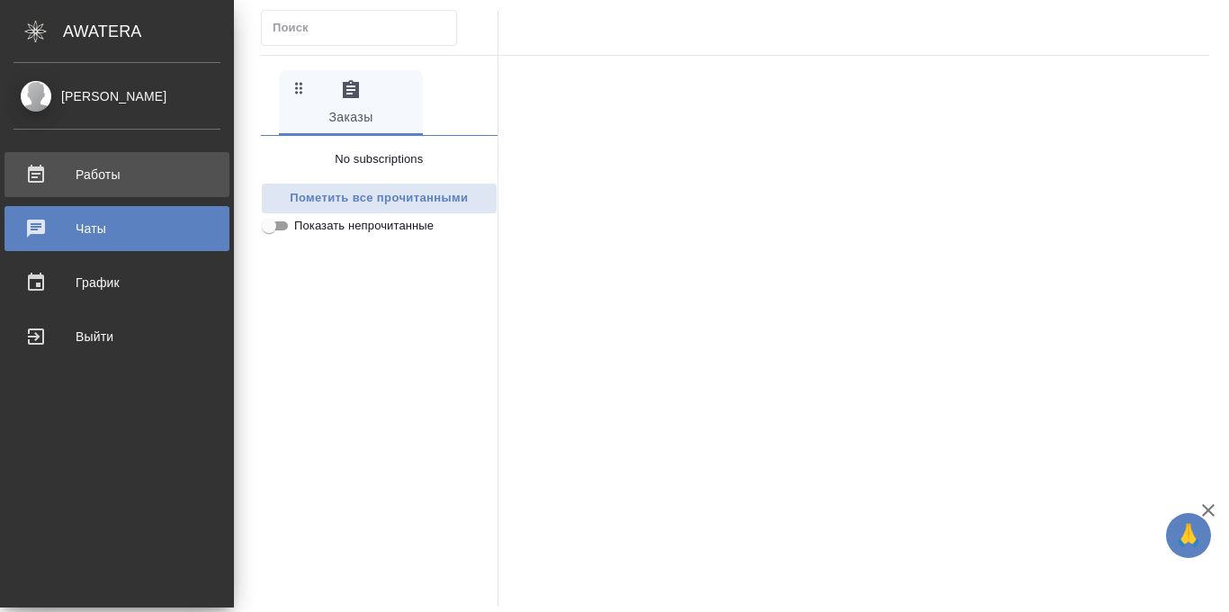
click at [44, 175] on div "Работы" at bounding box center [116, 174] width 207 height 27
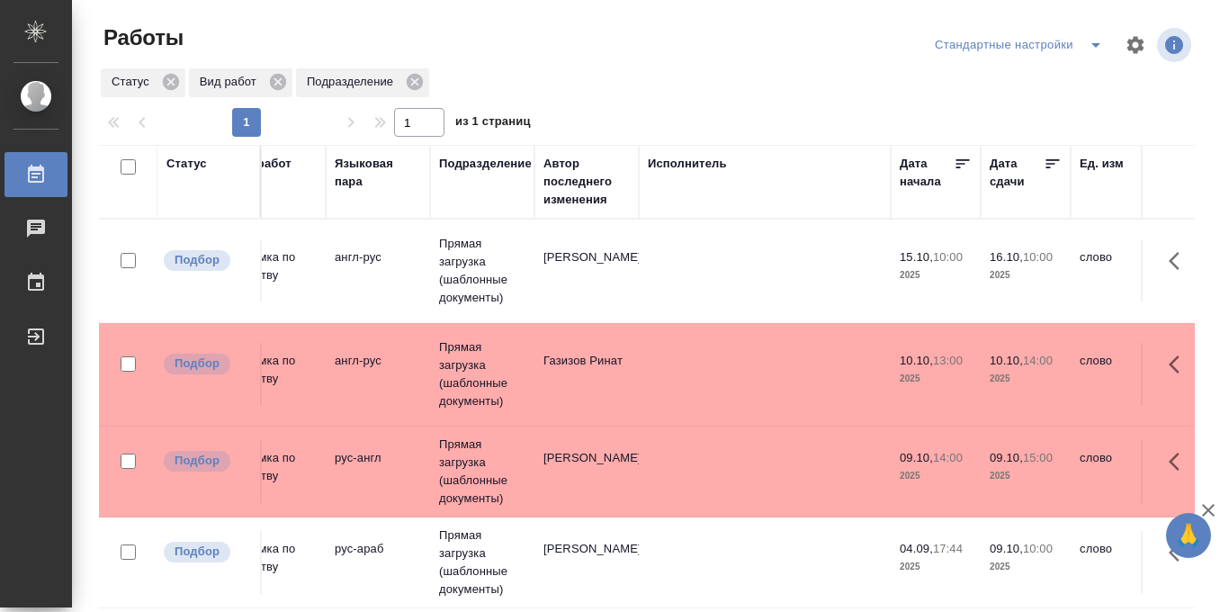
scroll to position [0, 401]
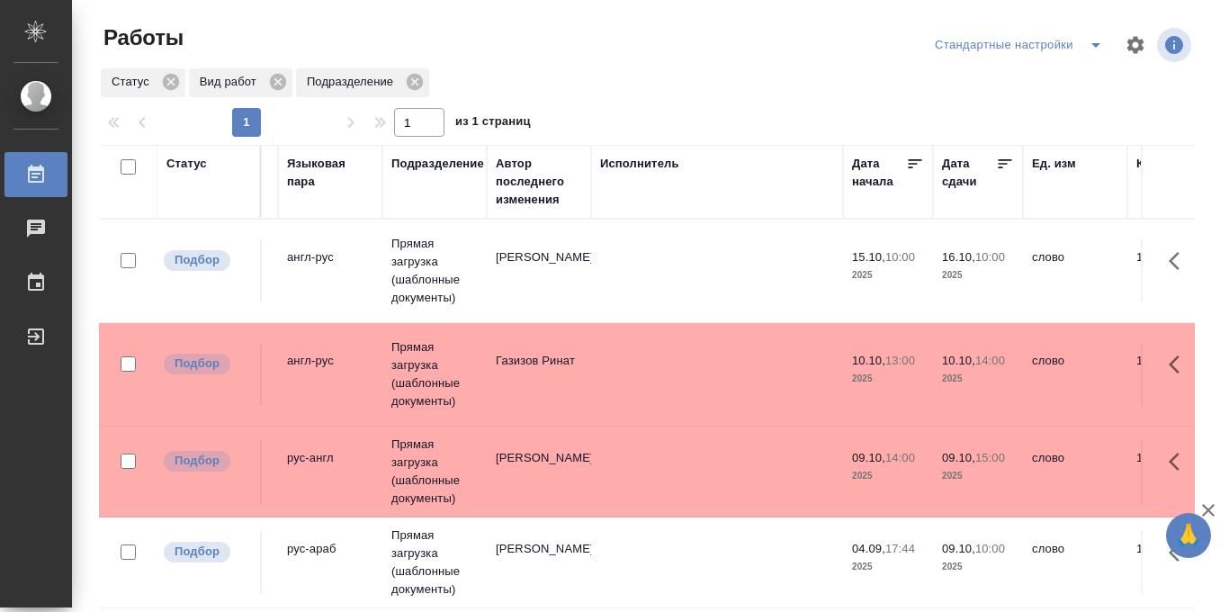
click at [1003, 165] on icon at bounding box center [1005, 164] width 18 height 18
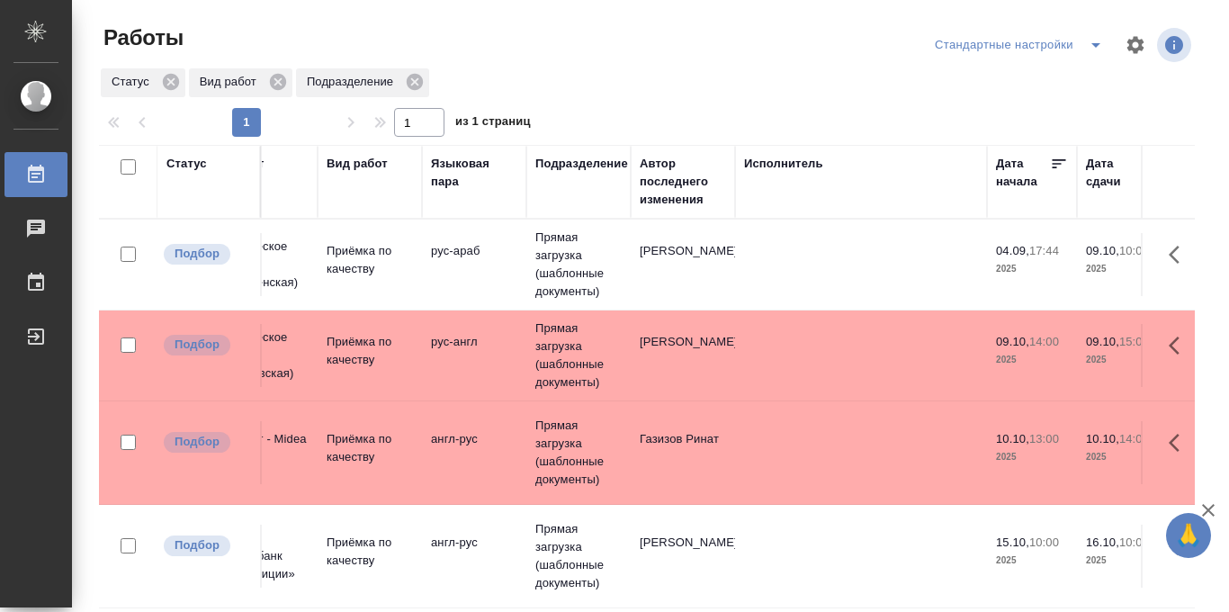
scroll to position [0, 0]
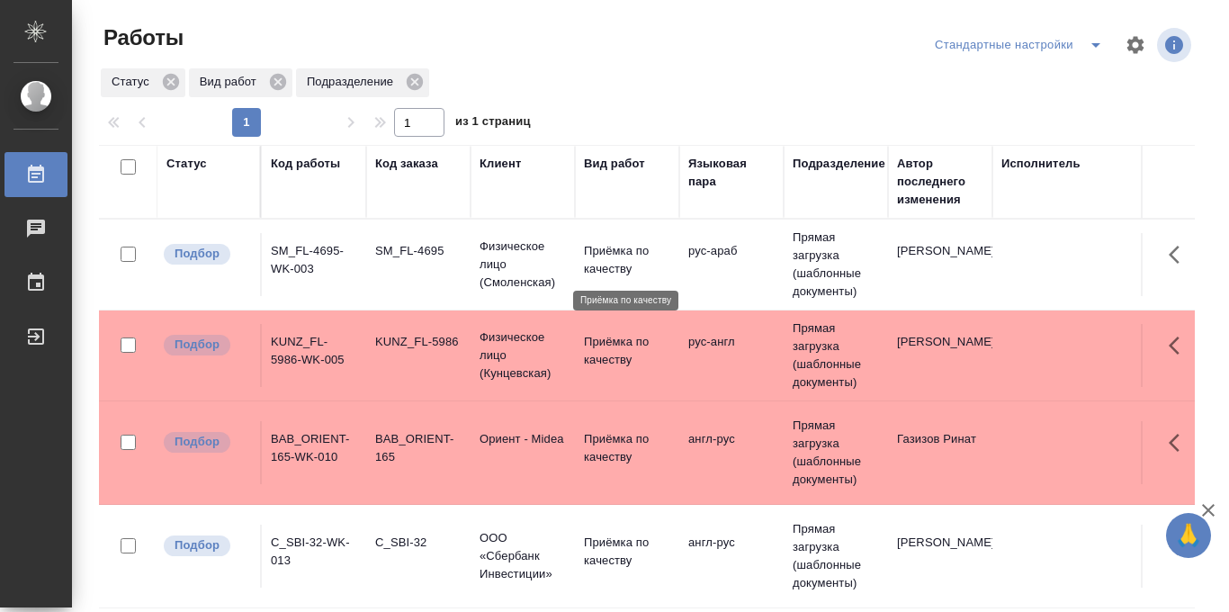
click at [588, 261] on p "Приёмка по качеству" at bounding box center [627, 260] width 86 height 36
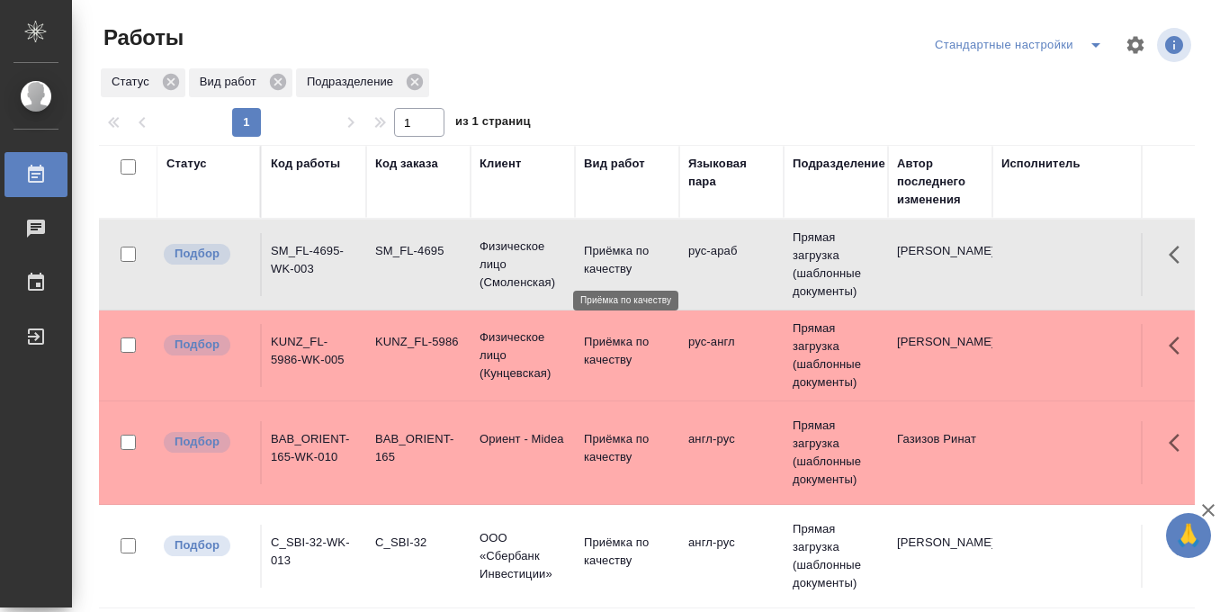
click at [588, 261] on p "Приёмка по качеству" at bounding box center [627, 260] width 86 height 36
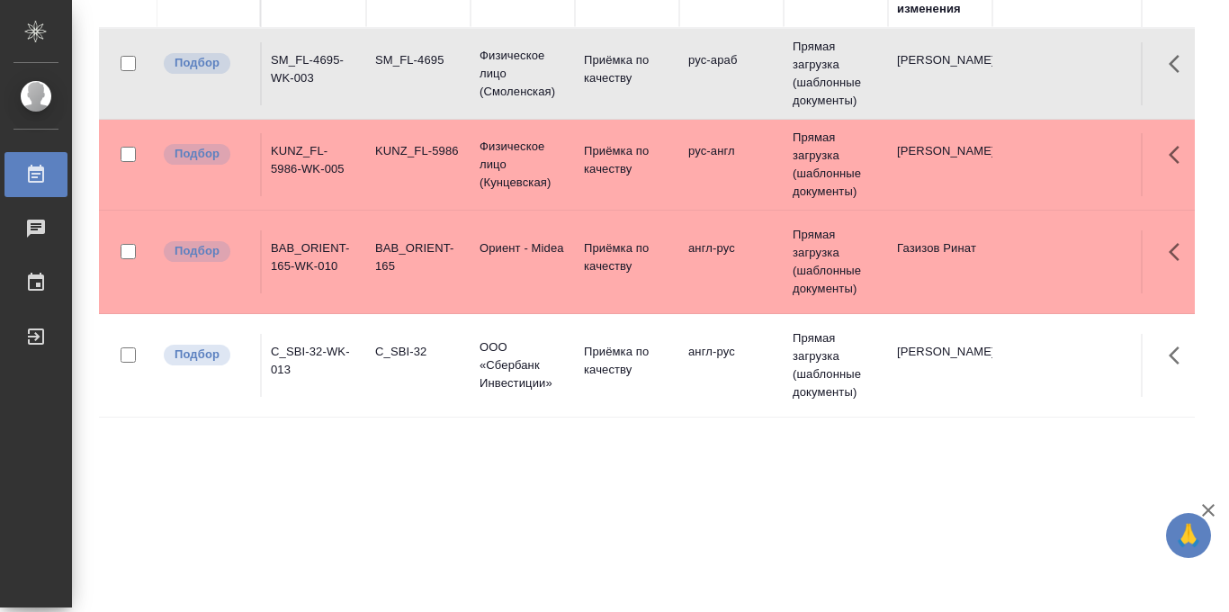
scroll to position [123, 0]
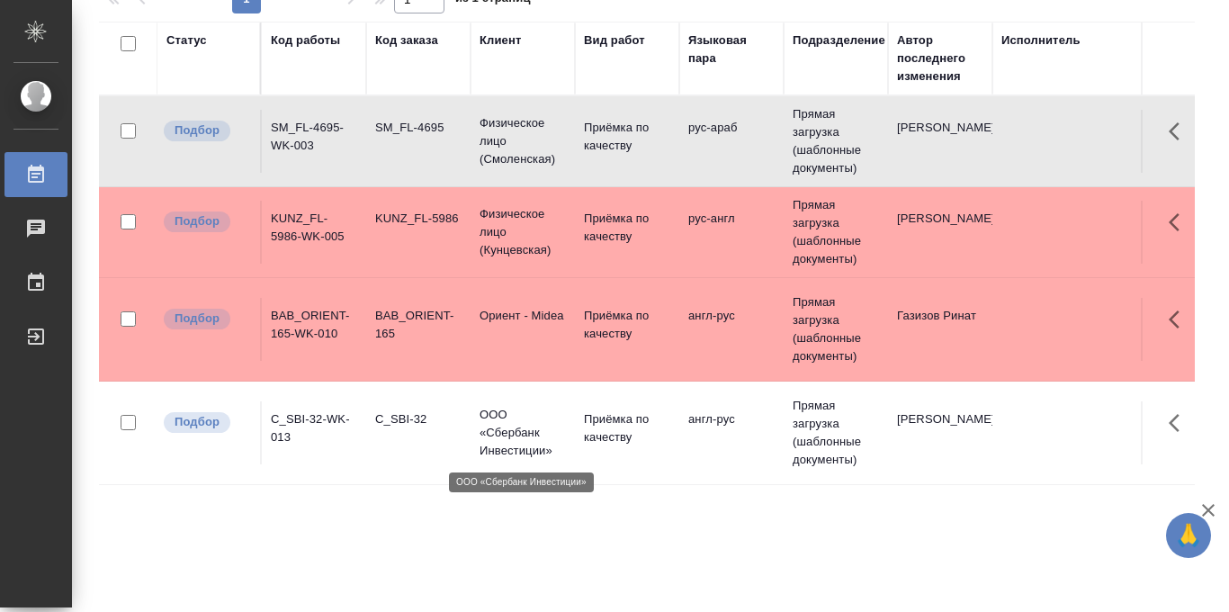
click at [502, 435] on p "ООО «Сбербанк Инвестиции»" at bounding box center [523, 433] width 86 height 54
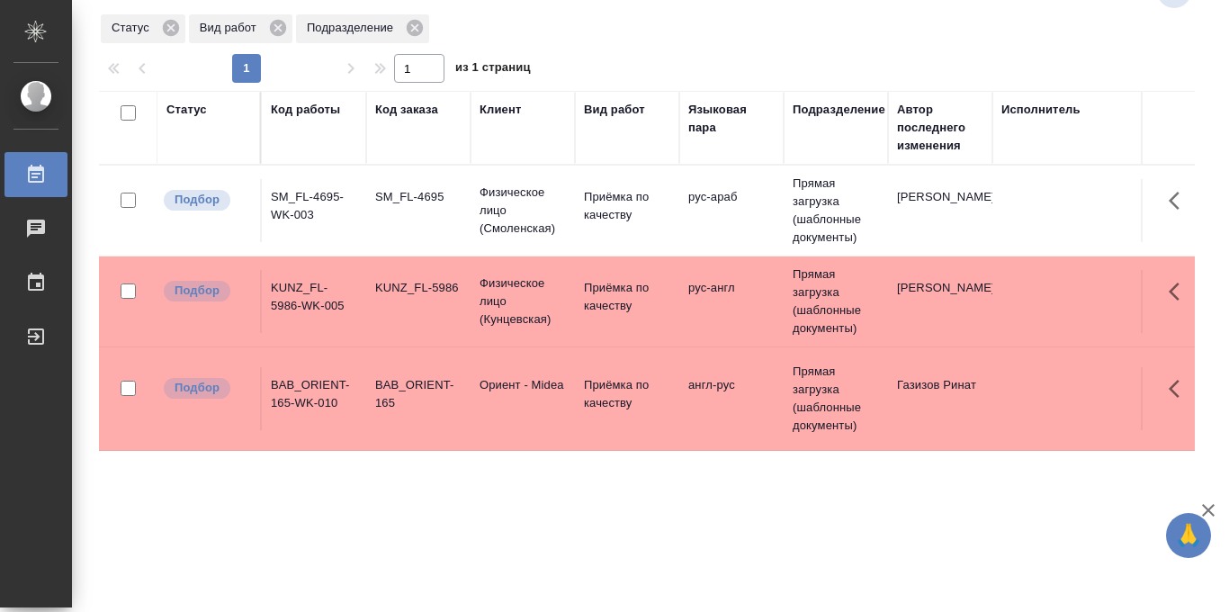
scroll to position [0, 0]
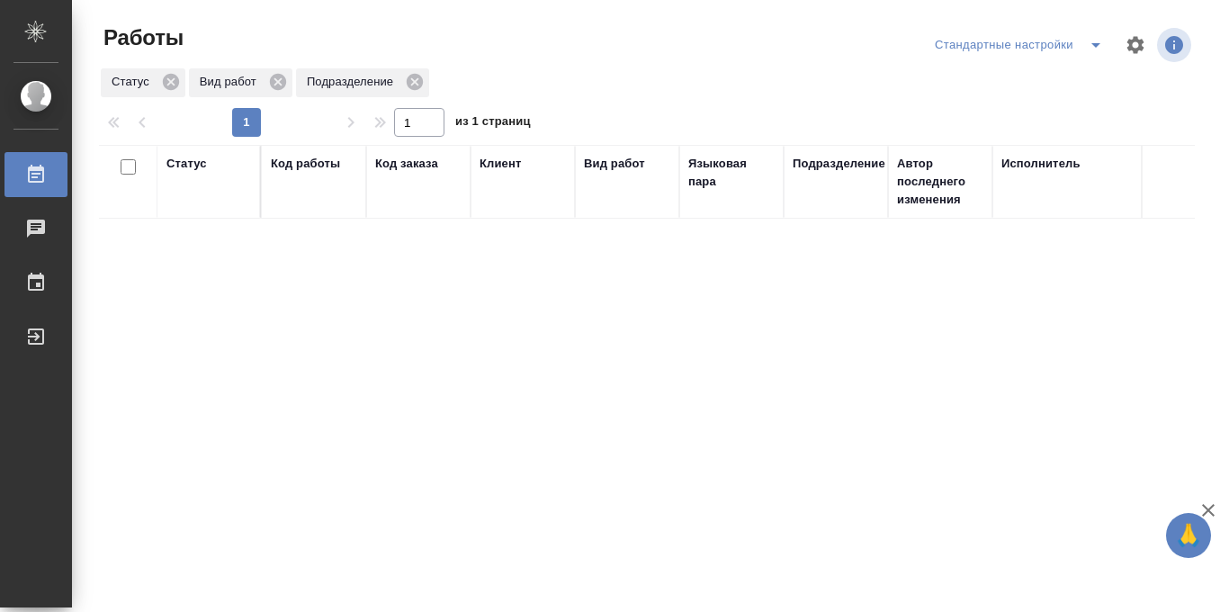
click at [1091, 46] on icon "split button" at bounding box center [1096, 45] width 22 height 22
click at [991, 85] on li "в работе" at bounding box center [1019, 81] width 188 height 29
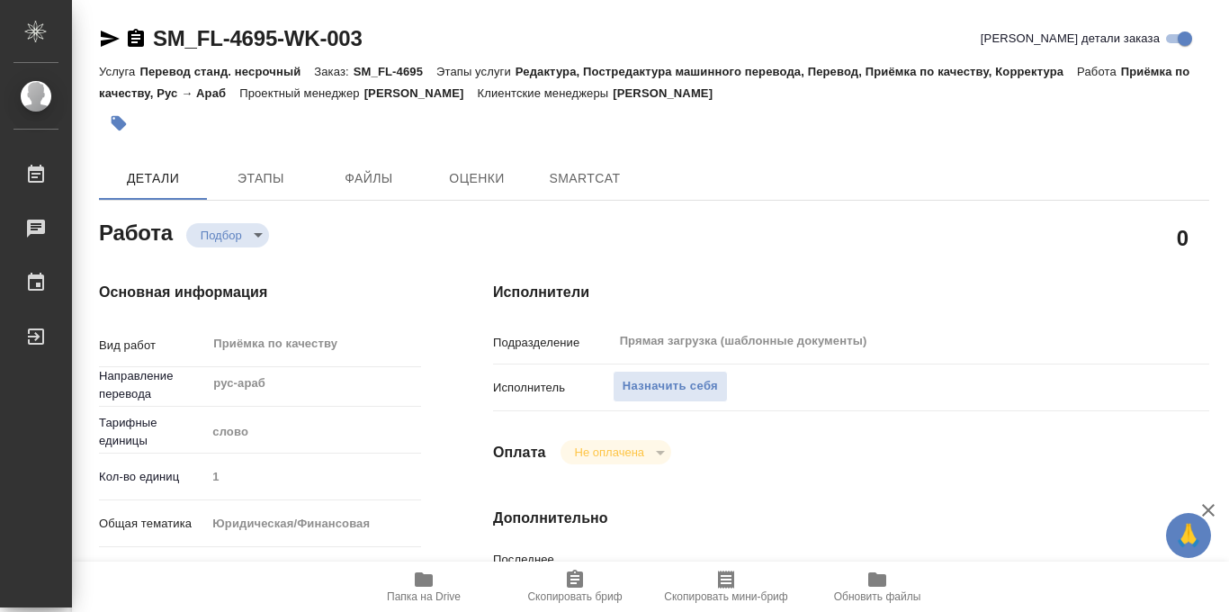
type textarea "x"
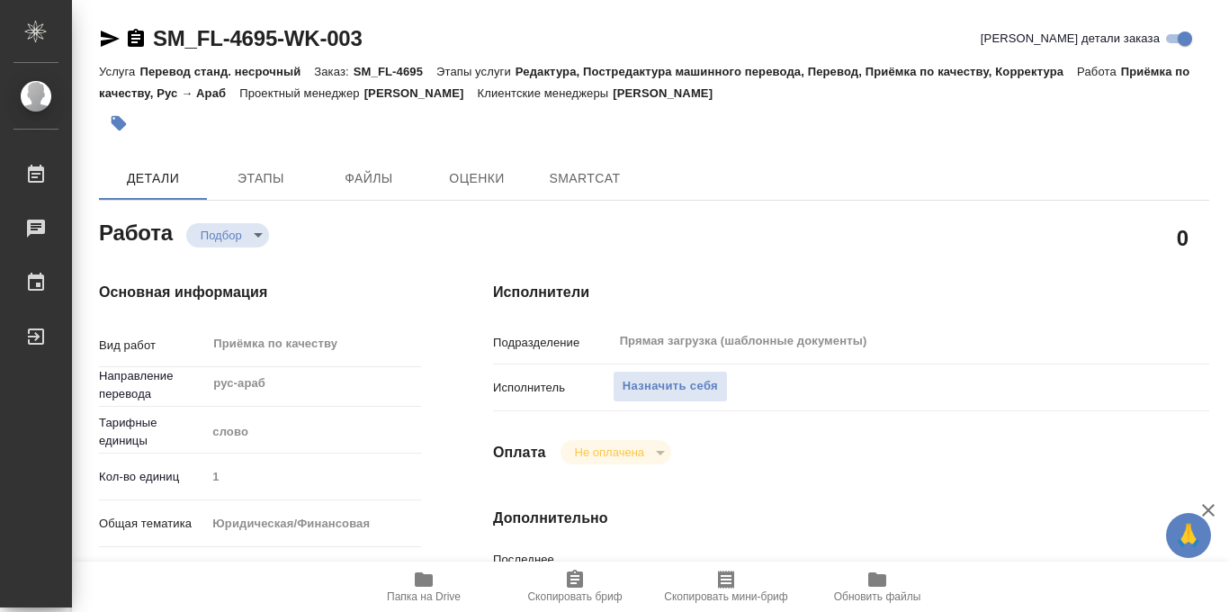
type textarea "x"
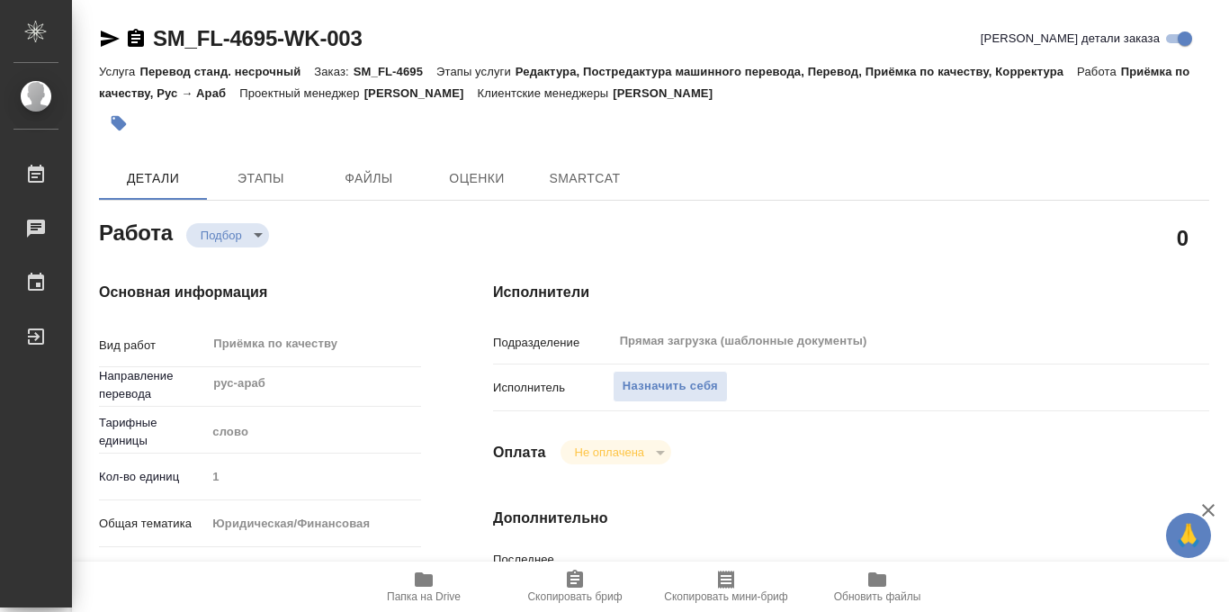
type textarea "x"
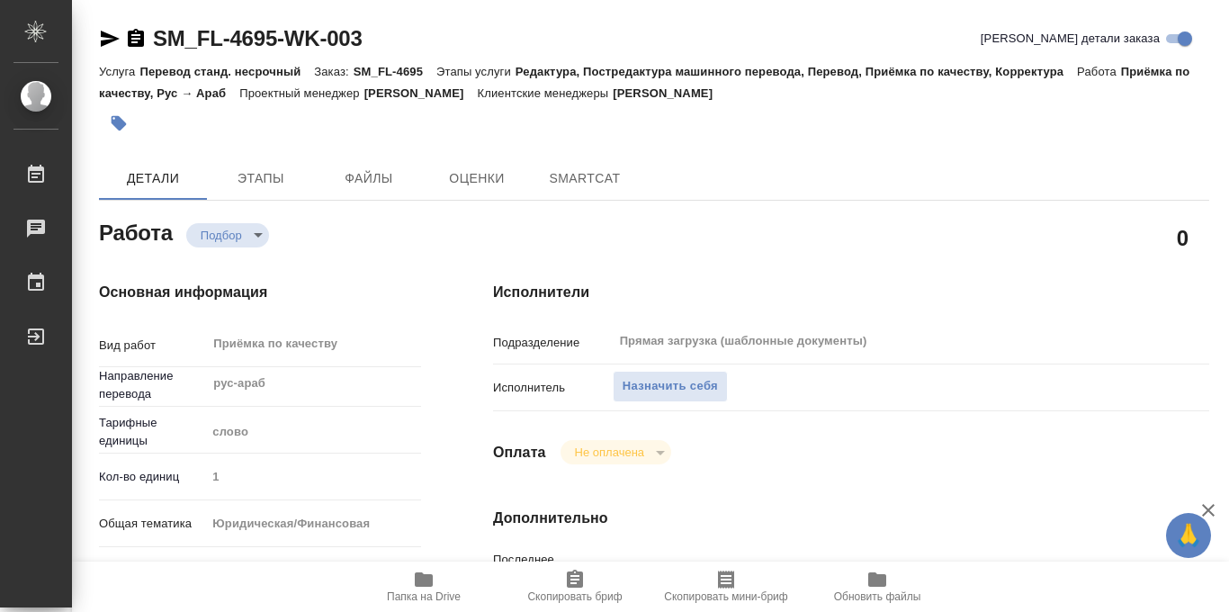
type textarea "x"
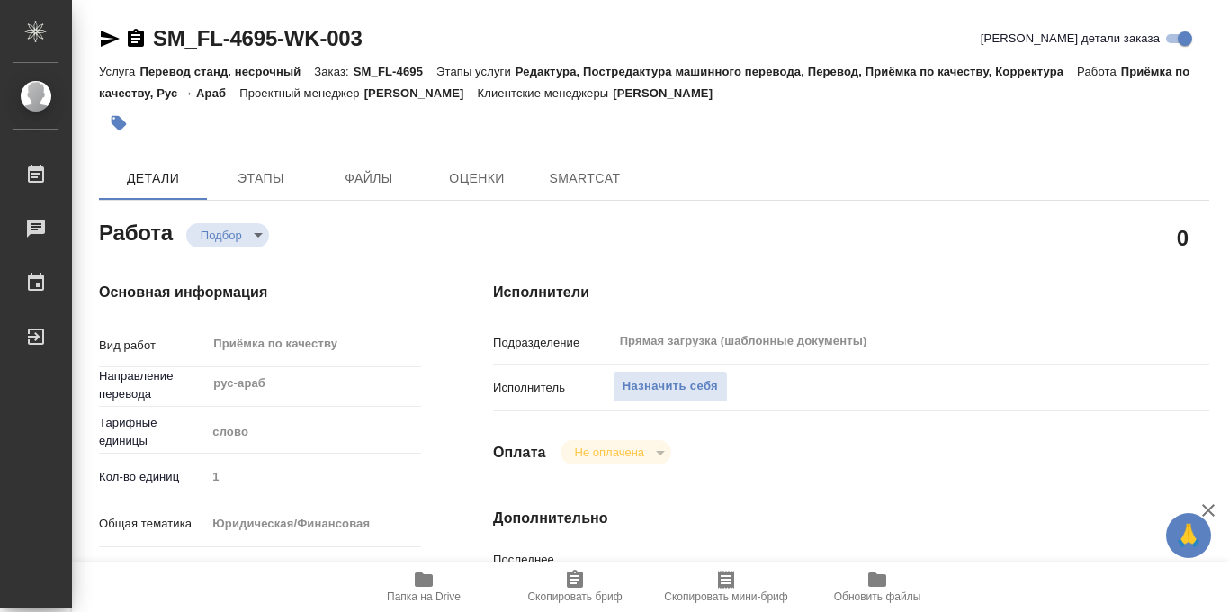
type textarea "x"
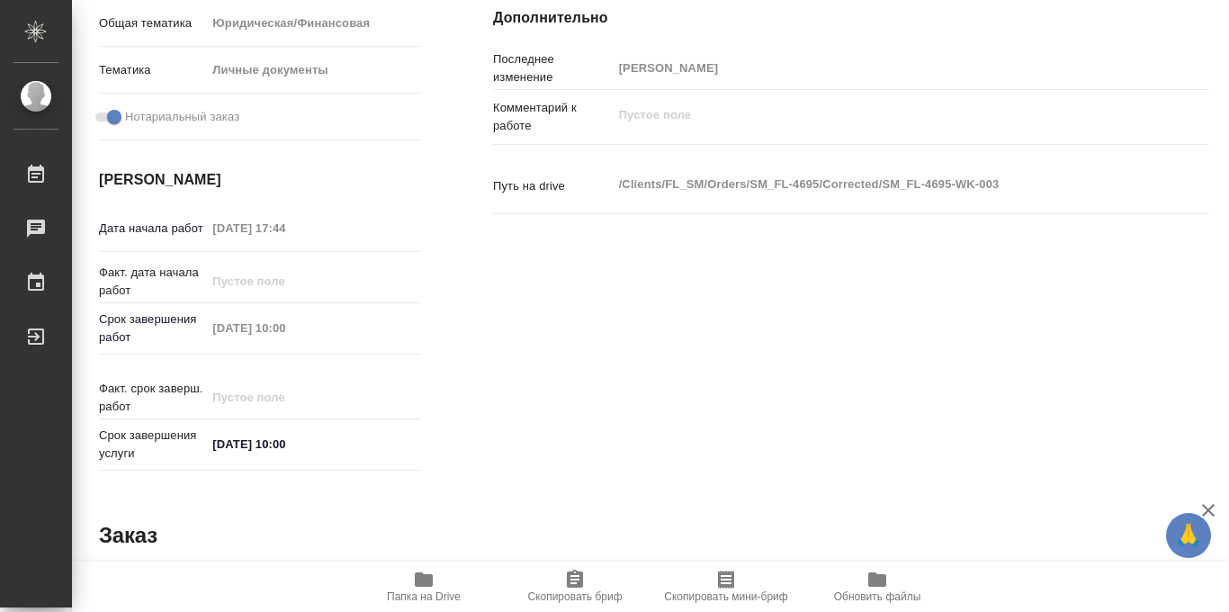
type textarea "x"
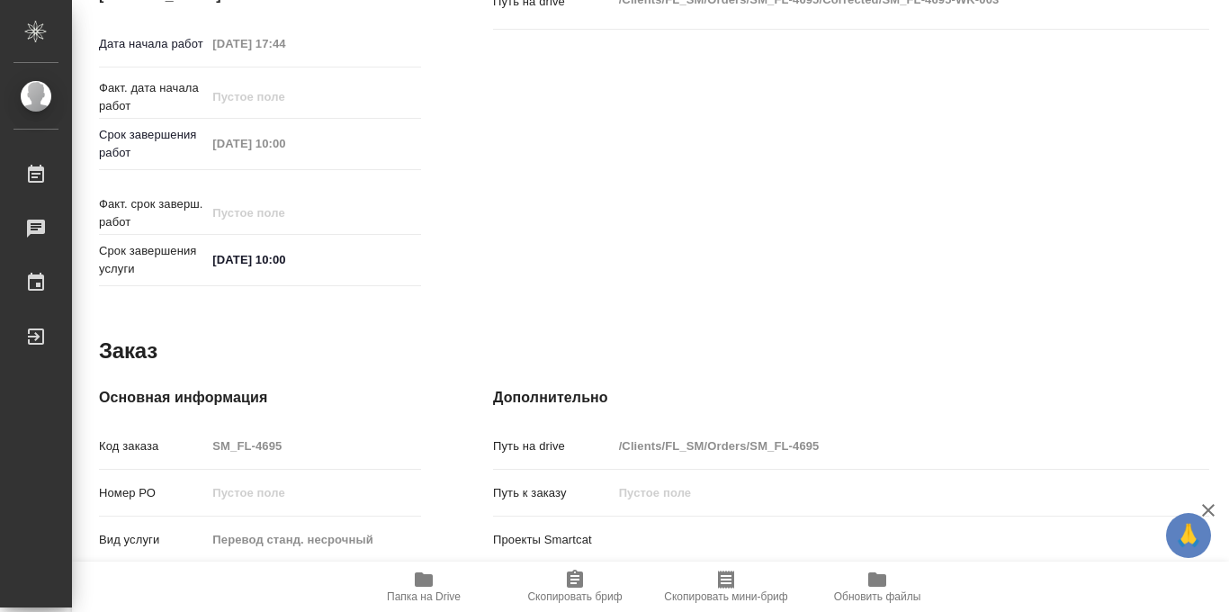
scroll to position [959, 0]
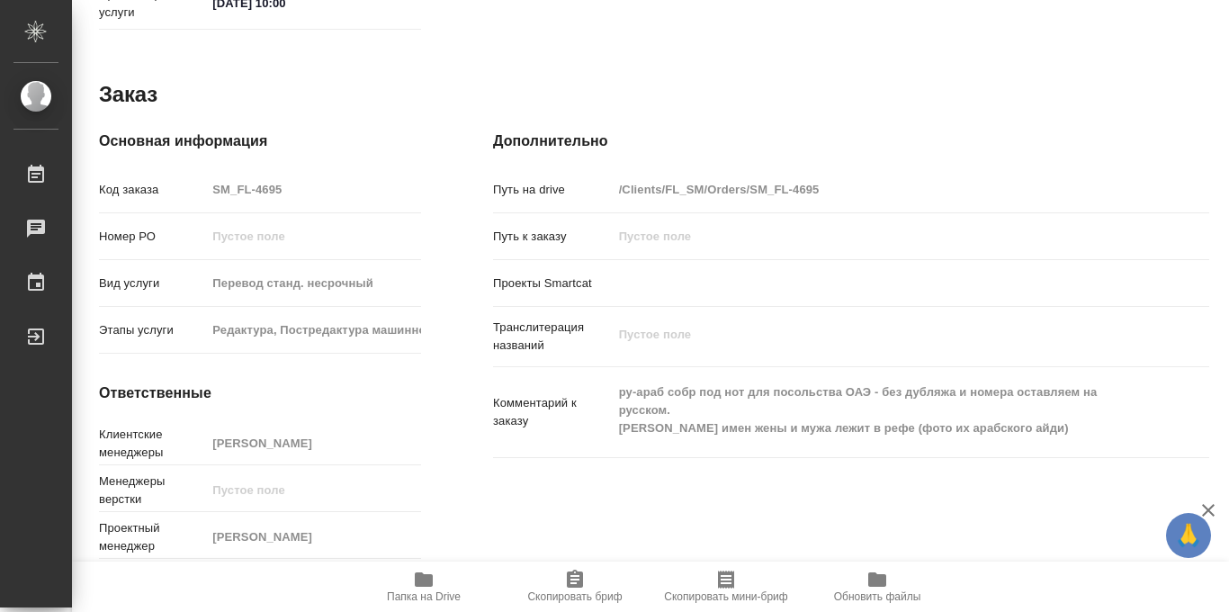
type textarea "x"
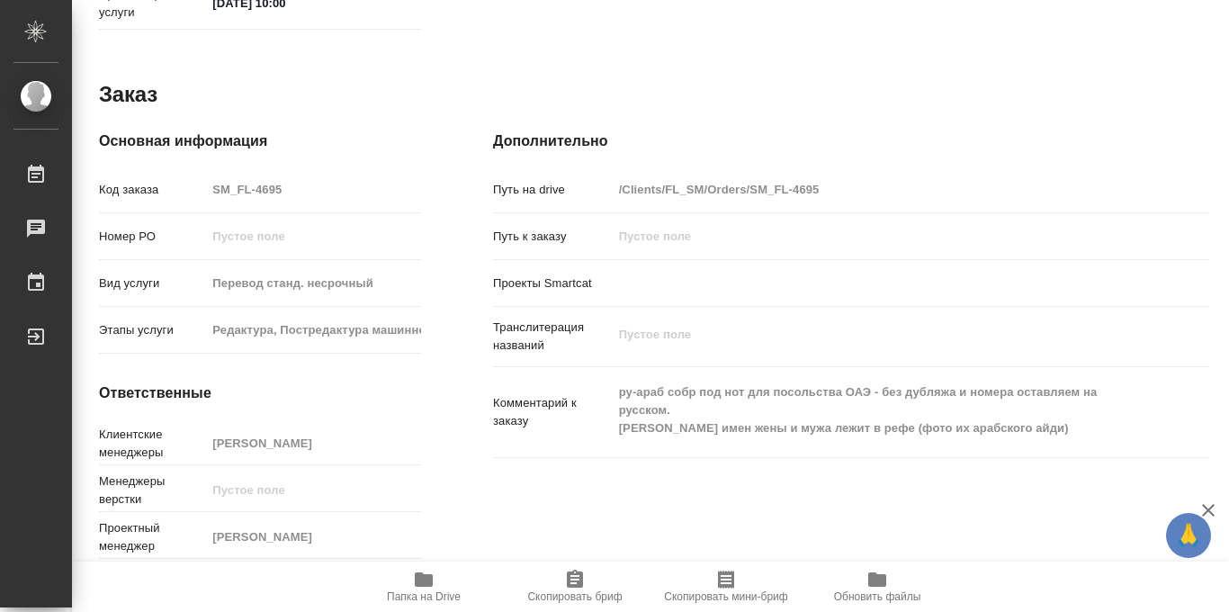
click at [414, 588] on icon "button" at bounding box center [424, 580] width 22 height 22
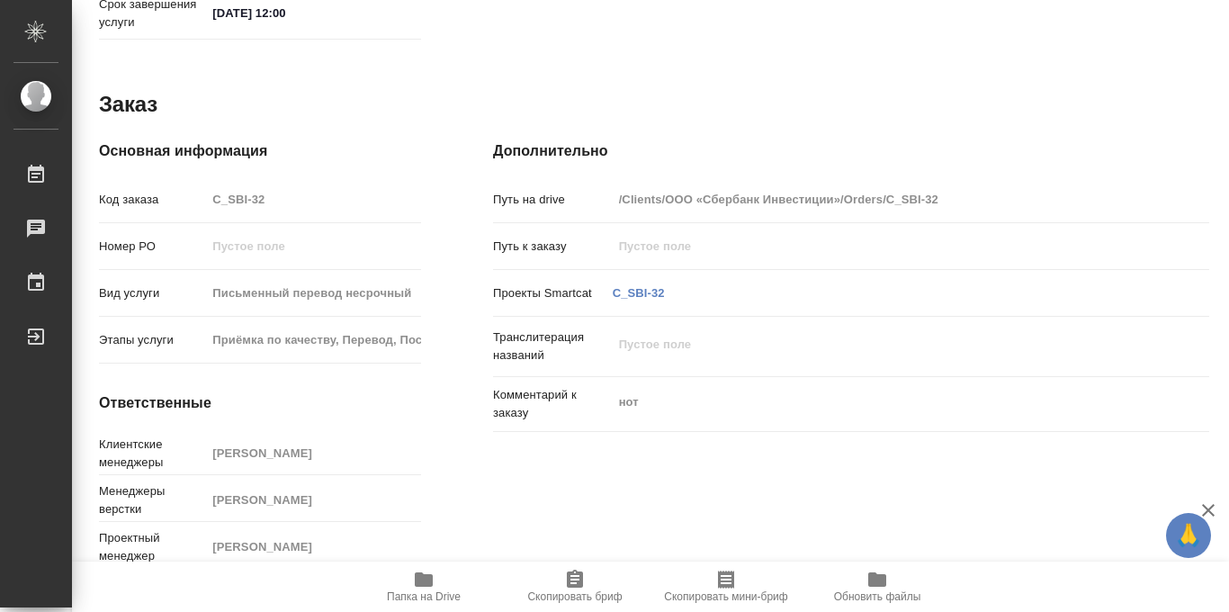
scroll to position [959, 0]
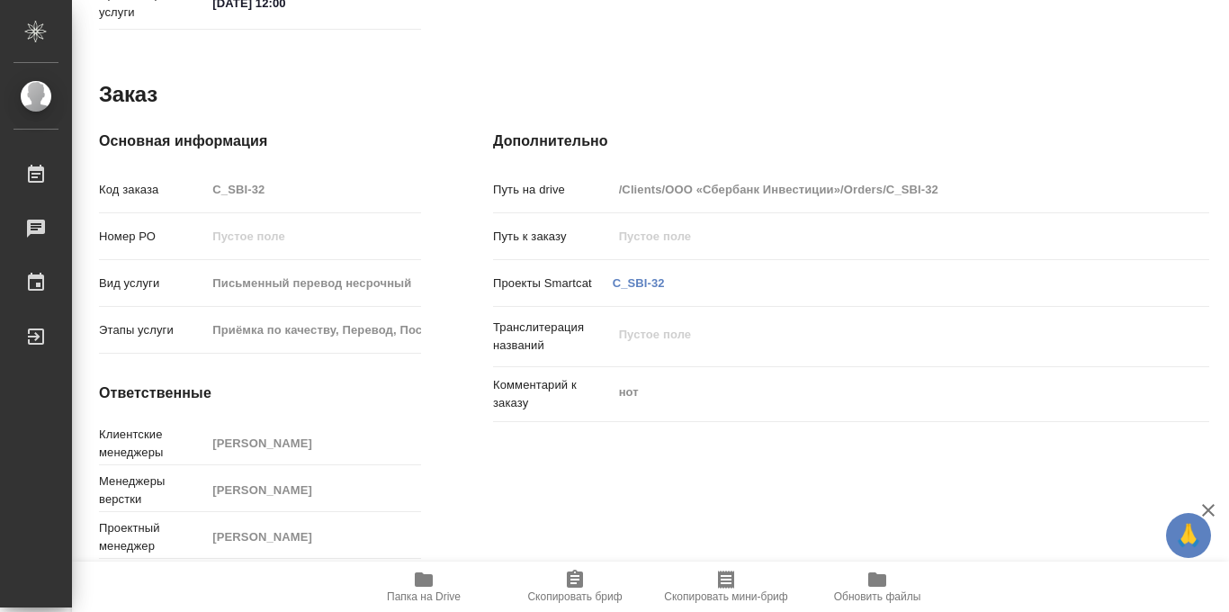
click at [426, 582] on icon "button" at bounding box center [424, 579] width 18 height 14
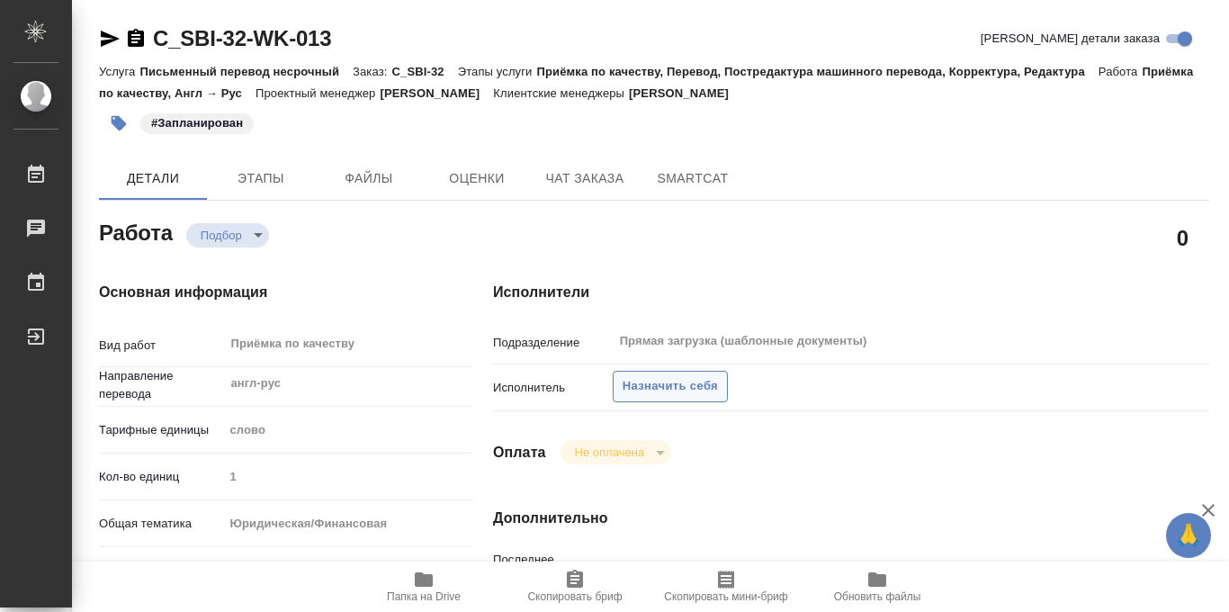
click at [664, 382] on span "Назначить себя" at bounding box center [670, 386] width 95 height 21
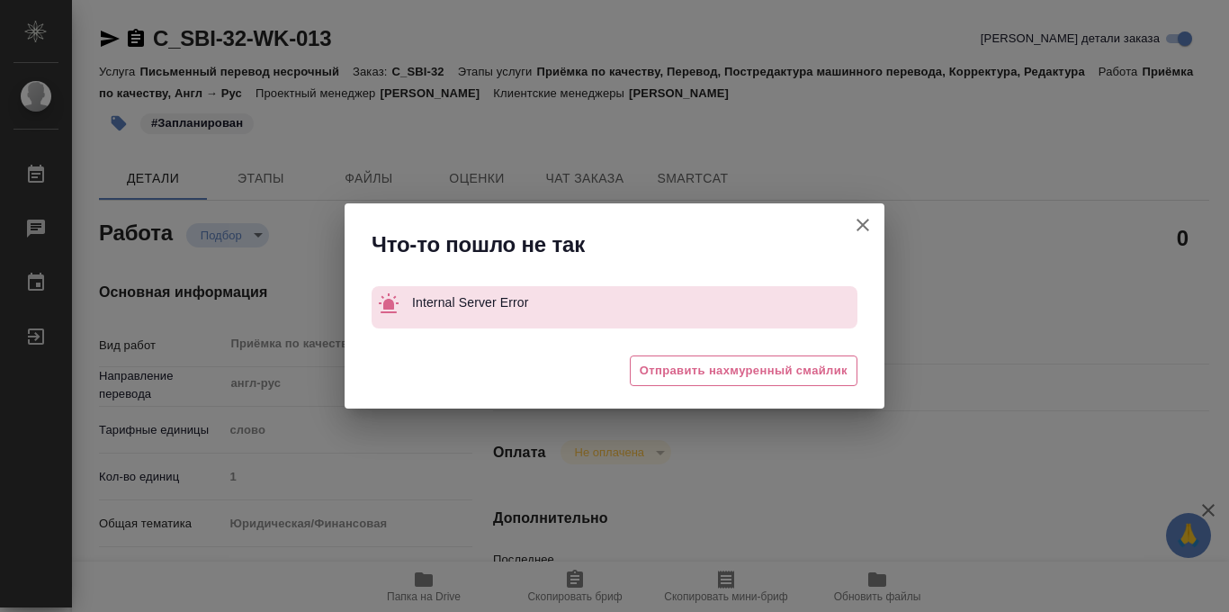
click at [854, 224] on icon "button" at bounding box center [863, 225] width 22 height 22
click at [866, 226] on div "Что-то пошло не так Internal Server Error 😖 Отправить нахмуренный смайлик" at bounding box center [614, 306] width 1229 height 612
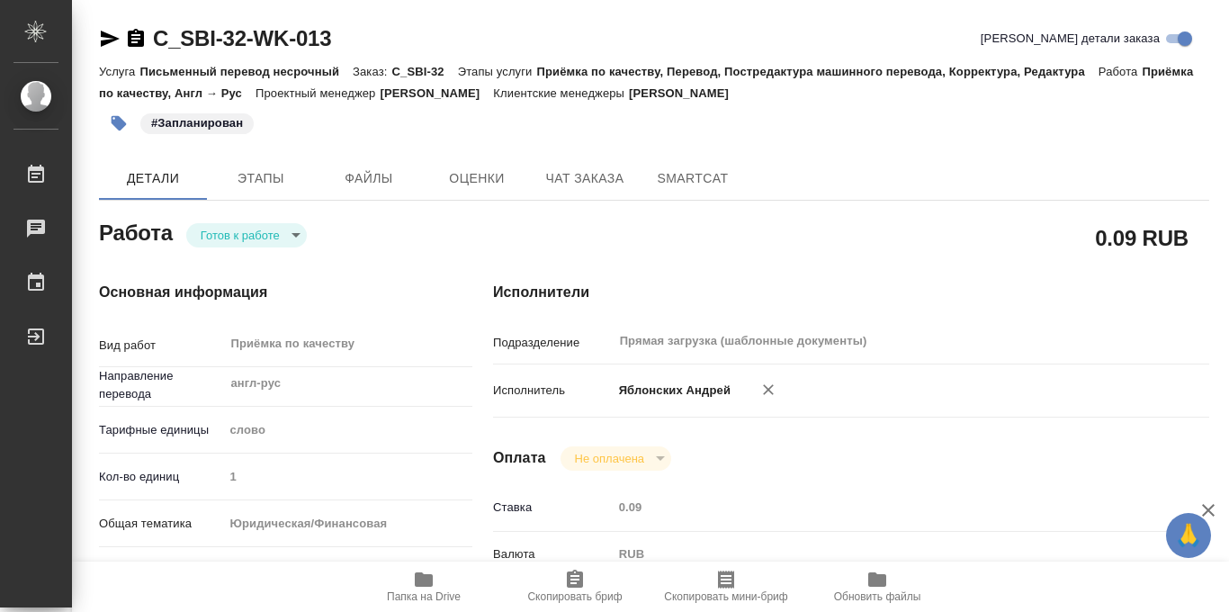
type textarea "x"
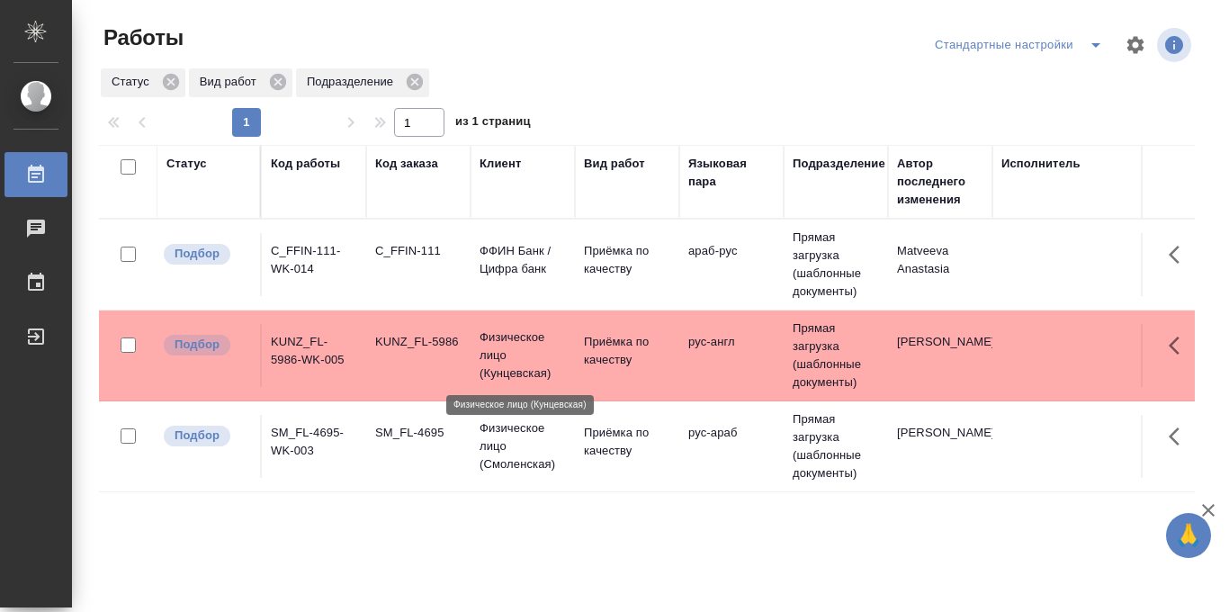
click at [490, 352] on p "Физическое лицо (Кунцевская)" at bounding box center [523, 355] width 86 height 54
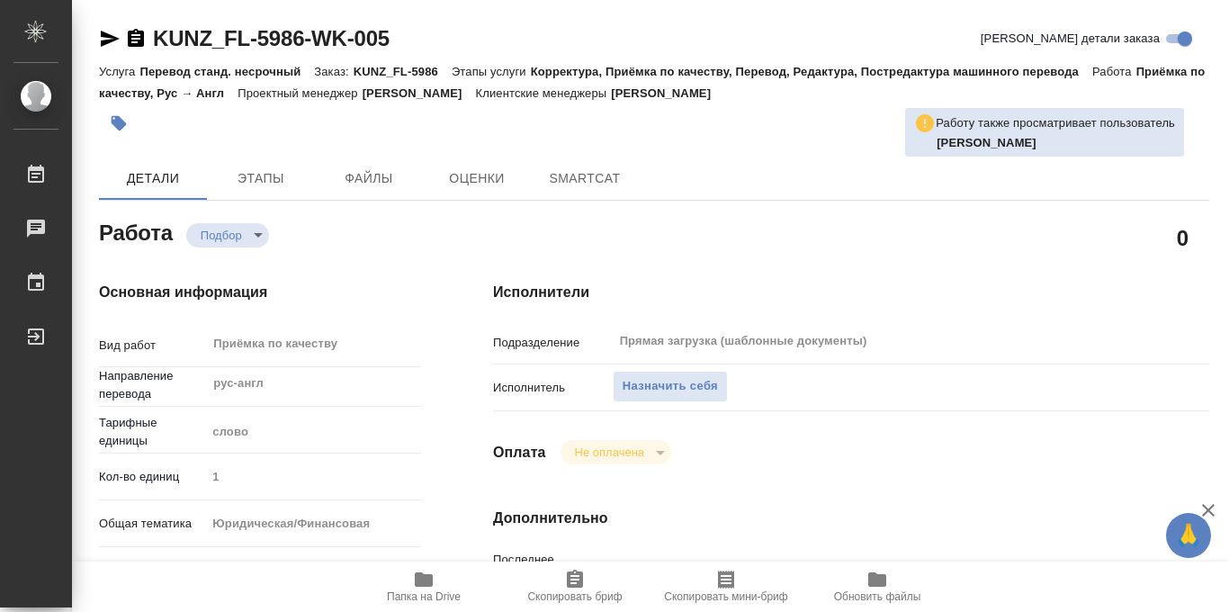
type textarea "x"
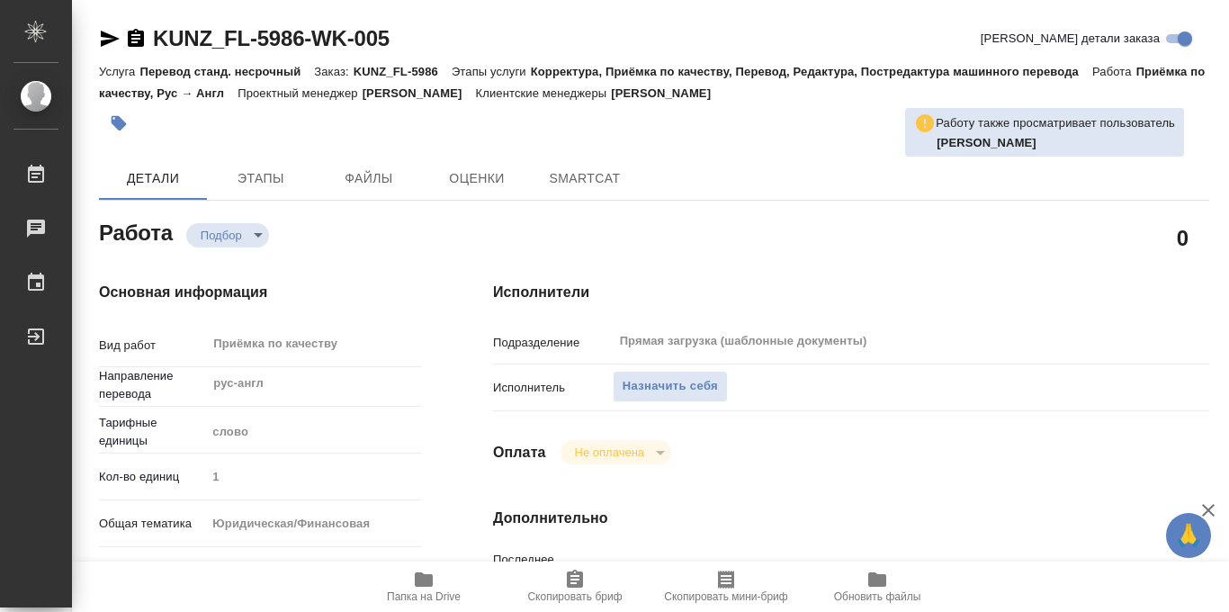
type textarea "x"
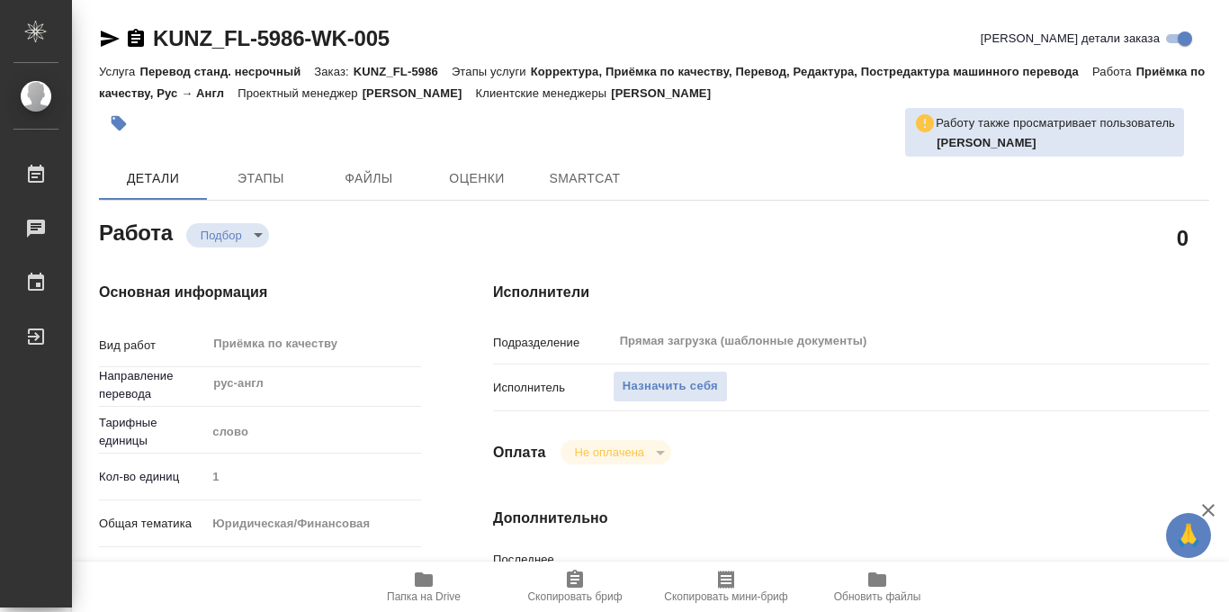
type textarea "x"
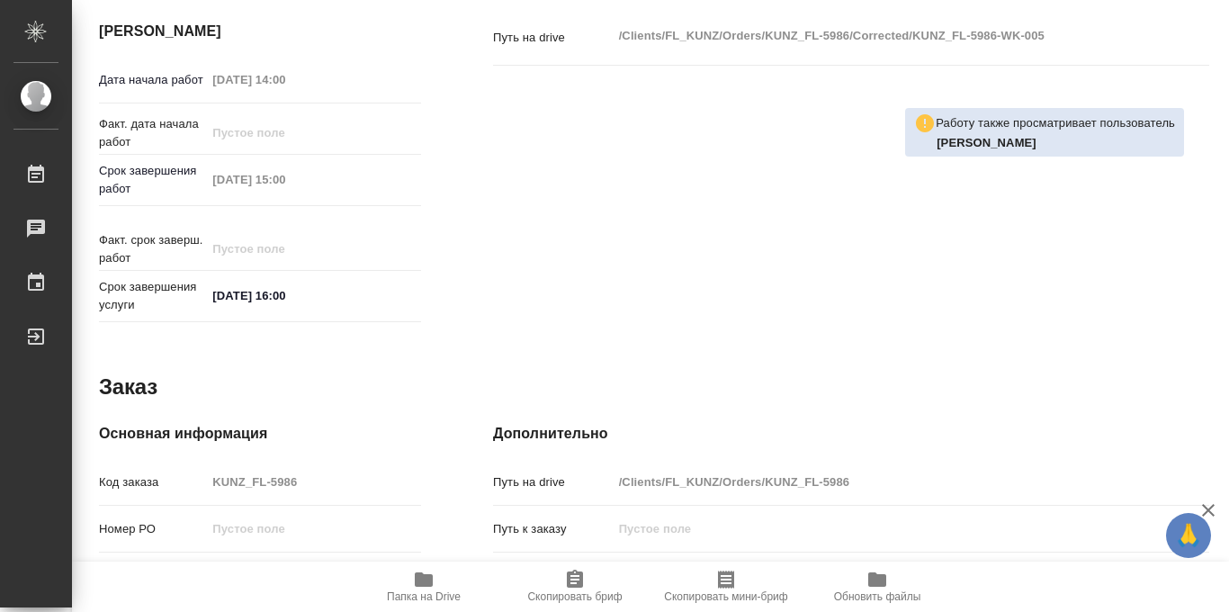
scroll to position [959, 0]
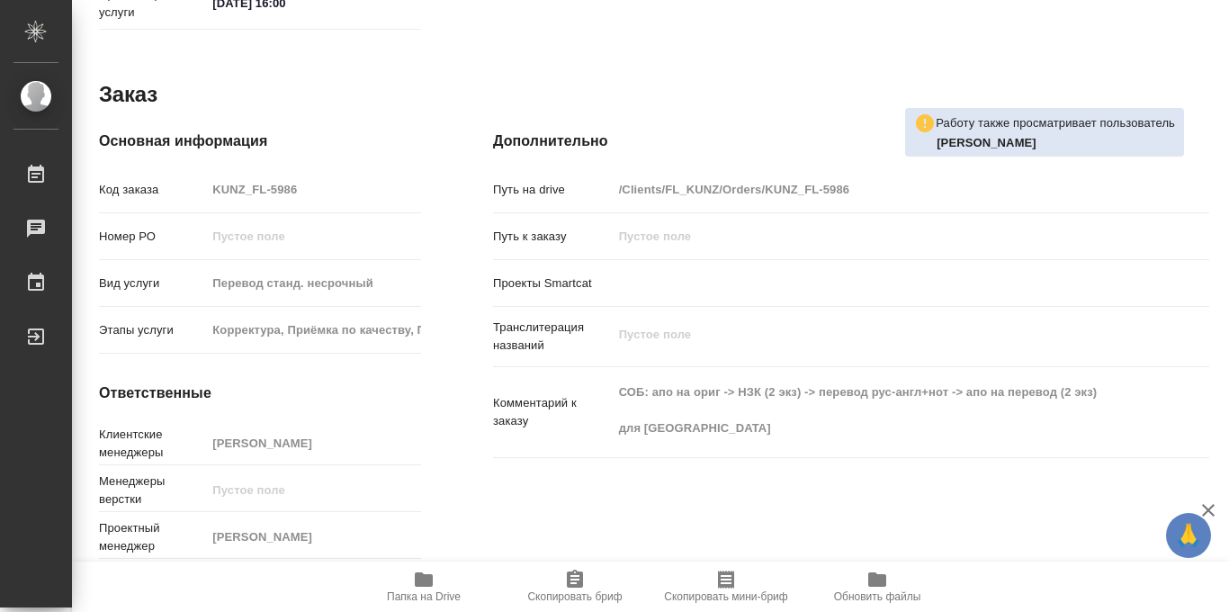
type textarea "x"
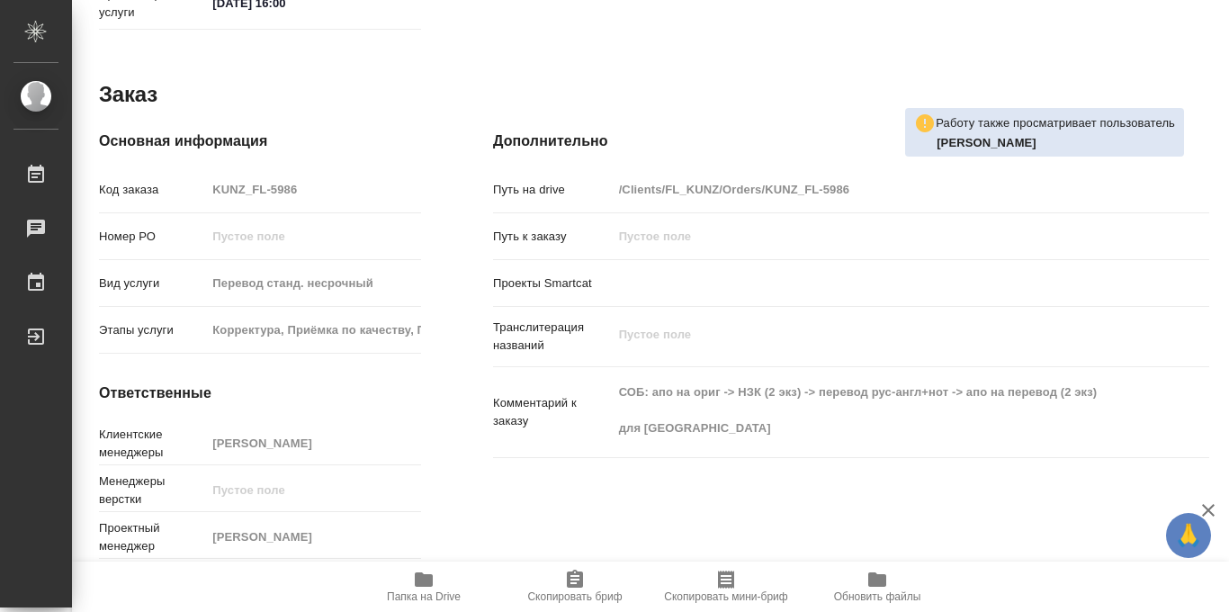
type textarea "x"
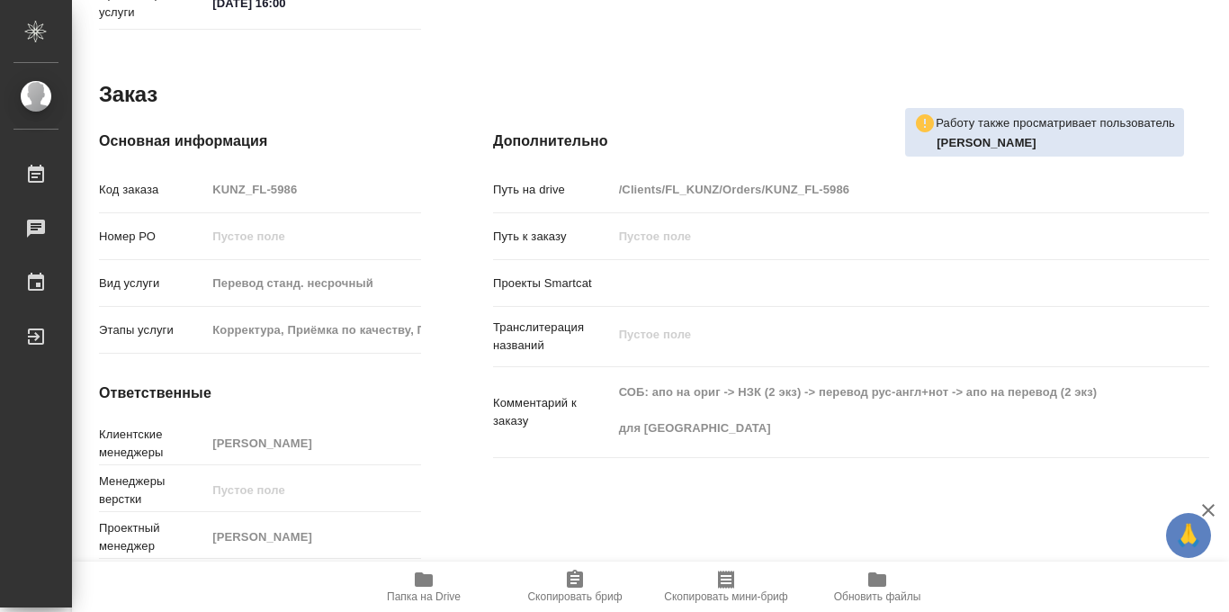
click at [426, 587] on icon "button" at bounding box center [424, 580] width 22 height 22
click at [421, 585] on icon "button" at bounding box center [424, 579] width 18 height 14
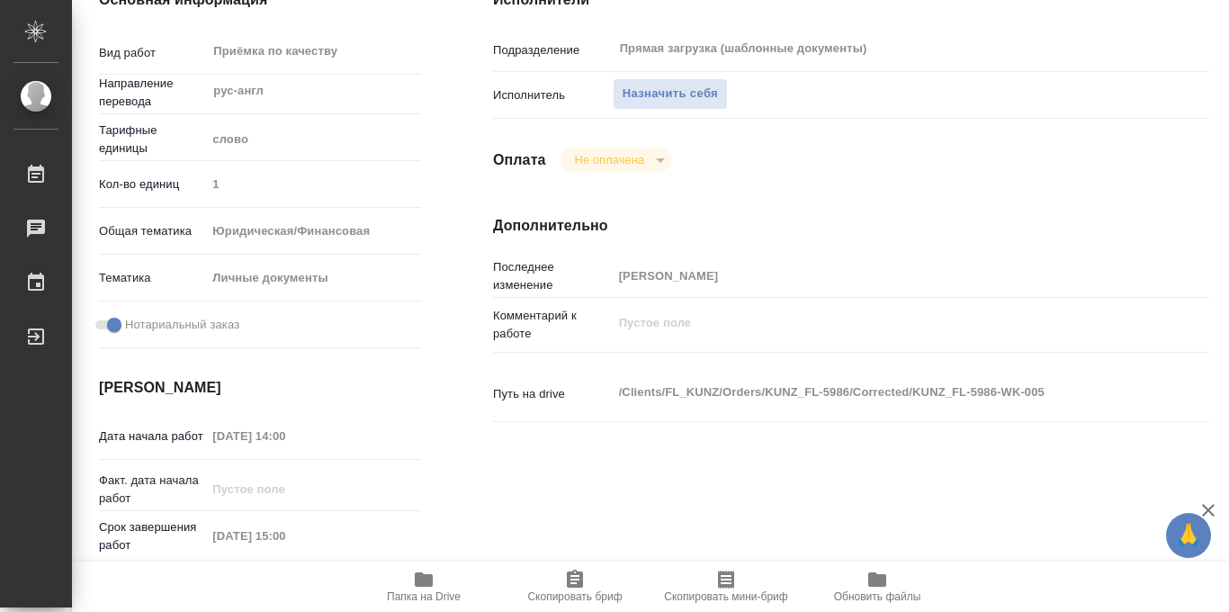
scroll to position [0, 0]
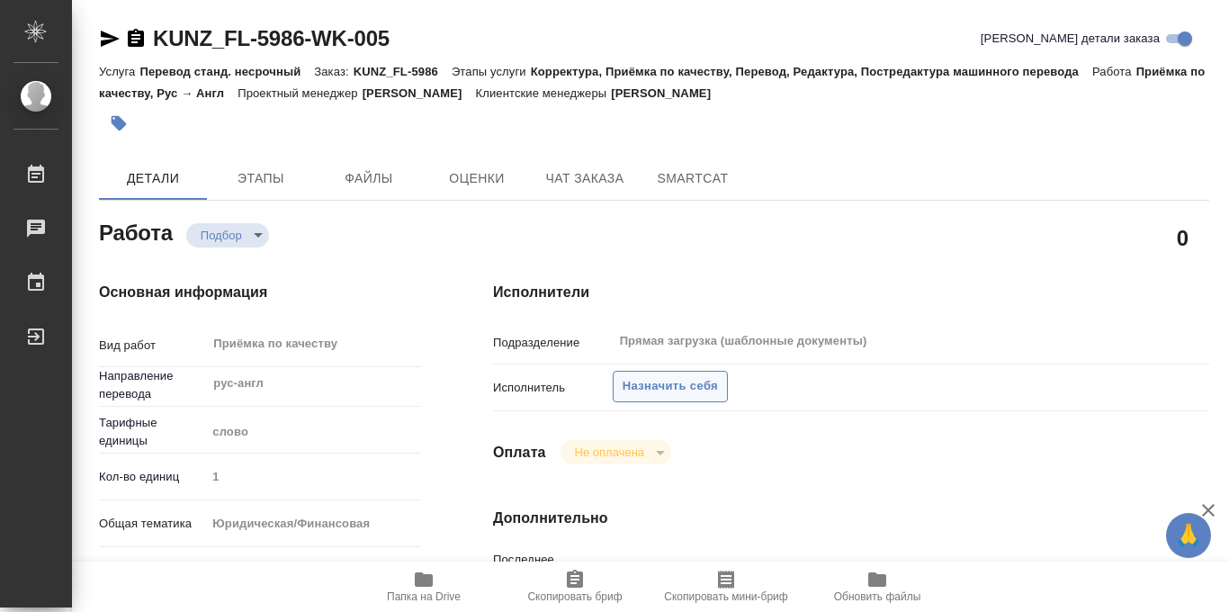
click at [639, 382] on span "Назначить себя" at bounding box center [670, 386] width 95 height 21
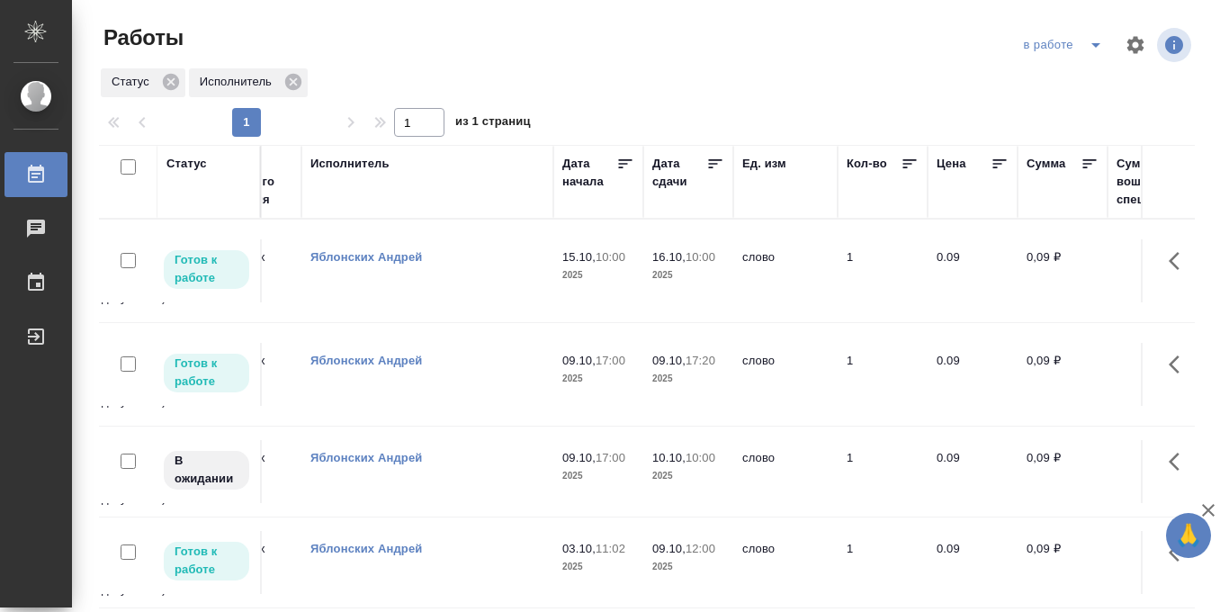
scroll to position [0, 651]
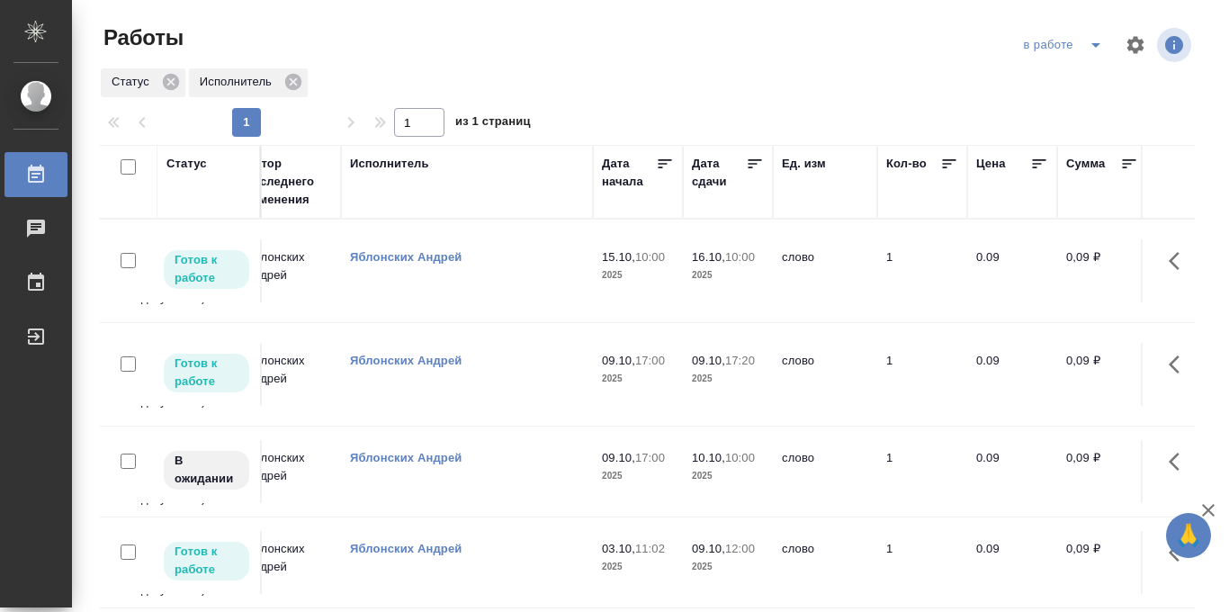
click at [750, 163] on icon at bounding box center [755, 164] width 18 height 18
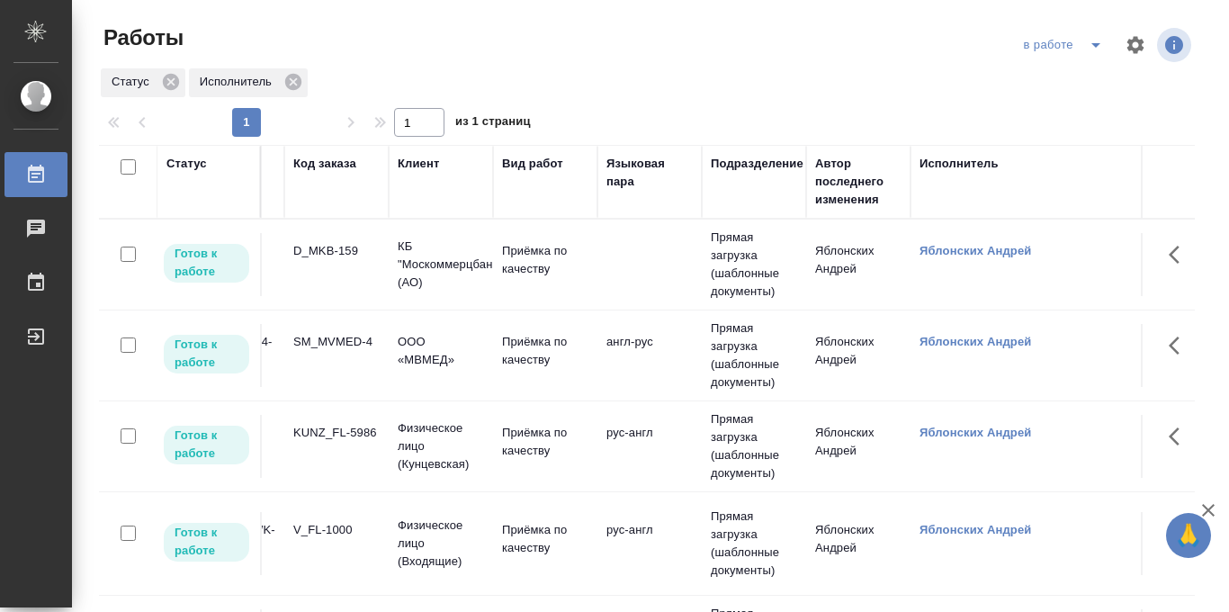
scroll to position [0, 0]
